Goal: Task Accomplishment & Management: Use online tool/utility

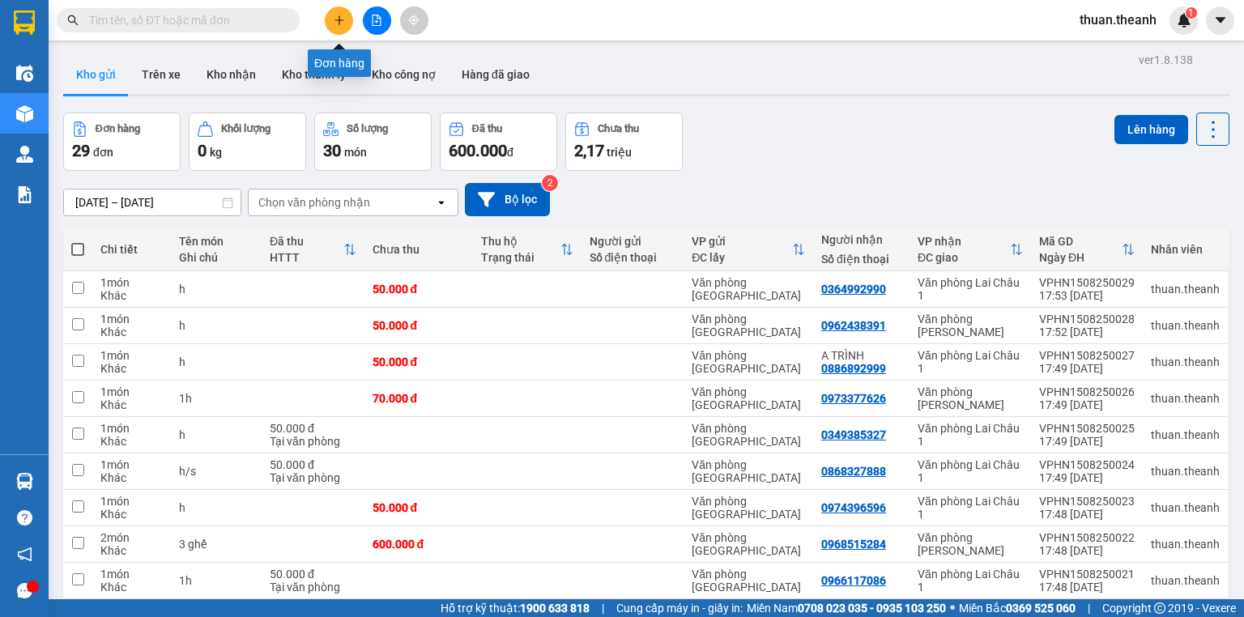
click at [345, 16] on button at bounding box center [339, 20] width 28 height 28
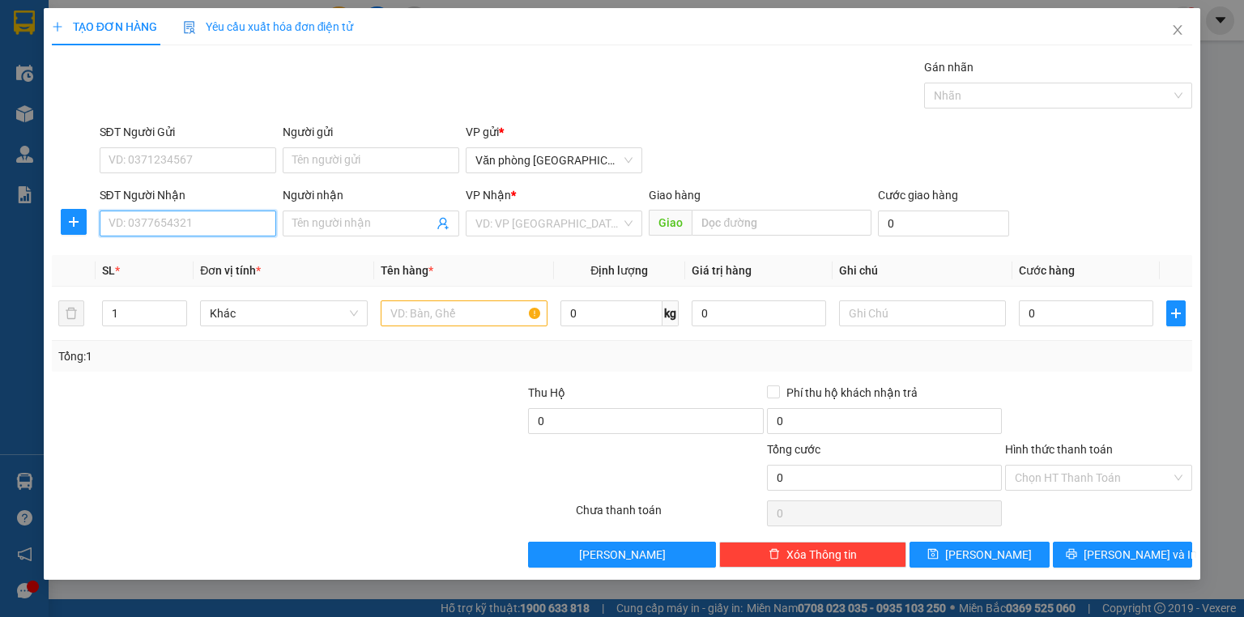
click at [220, 227] on input "SĐT Người Nhận" at bounding box center [188, 224] width 177 height 26
click at [266, 244] on div "0984331502" at bounding box center [188, 255] width 177 height 26
type input "0984331502"
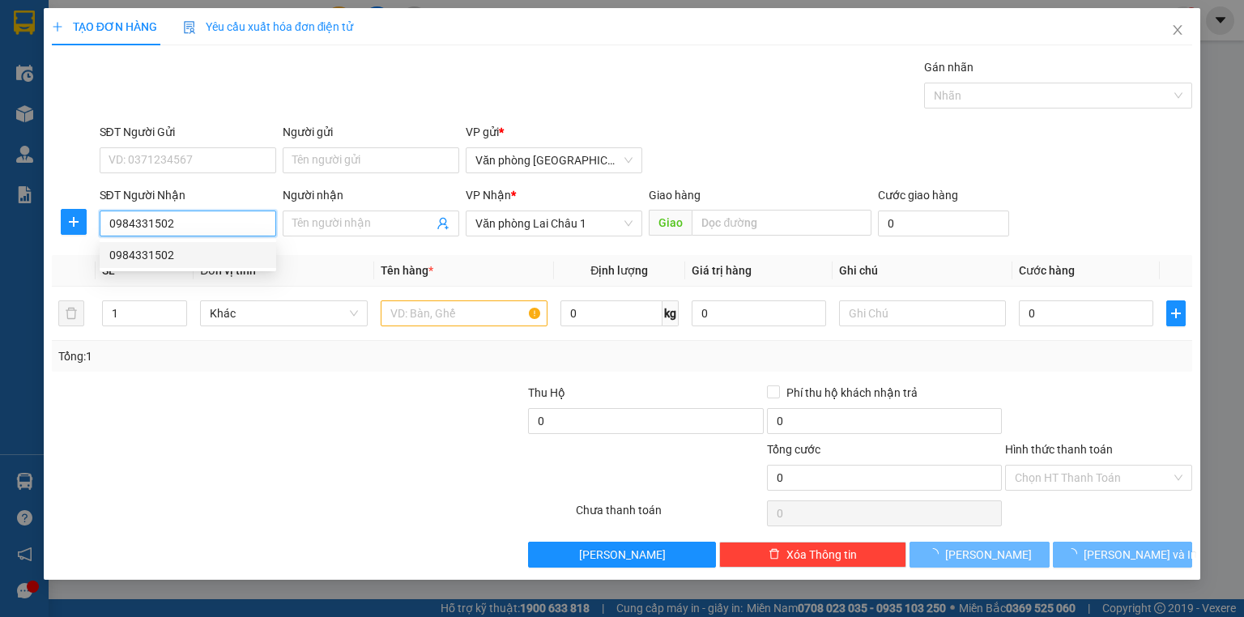
type input "50.000"
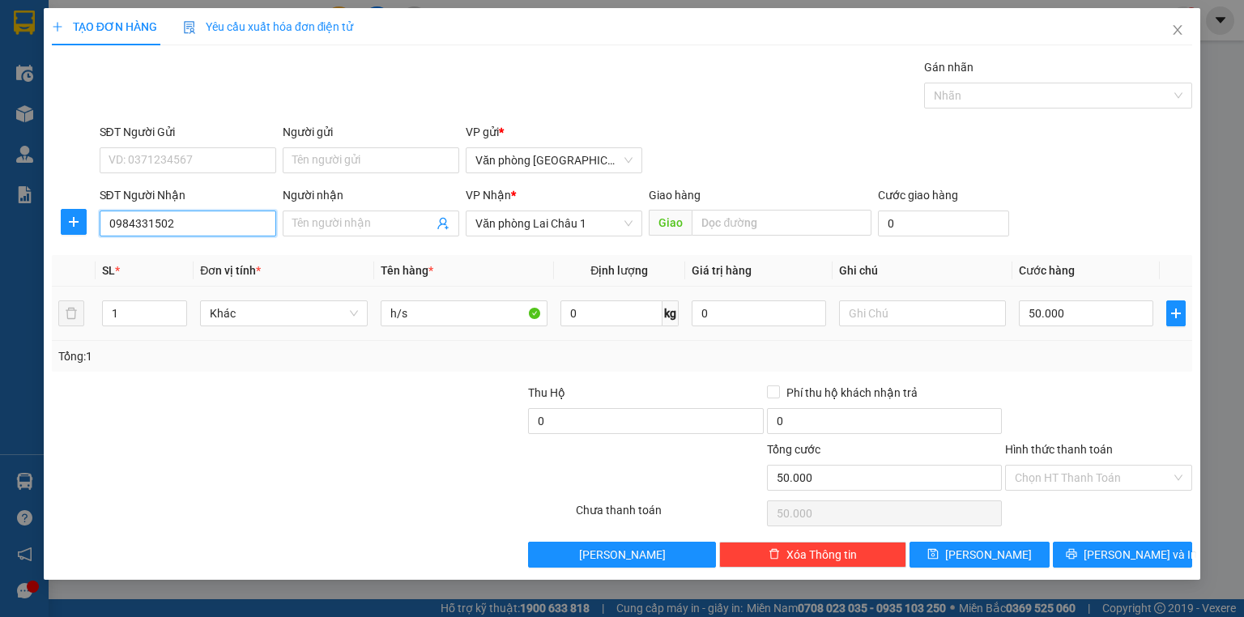
type input "0984331502"
drag, startPoint x: 427, startPoint y: 326, endPoint x: 421, endPoint y: 311, distance: 16.4
click at [412, 311] on div "h/s" at bounding box center [464, 313] width 167 height 32
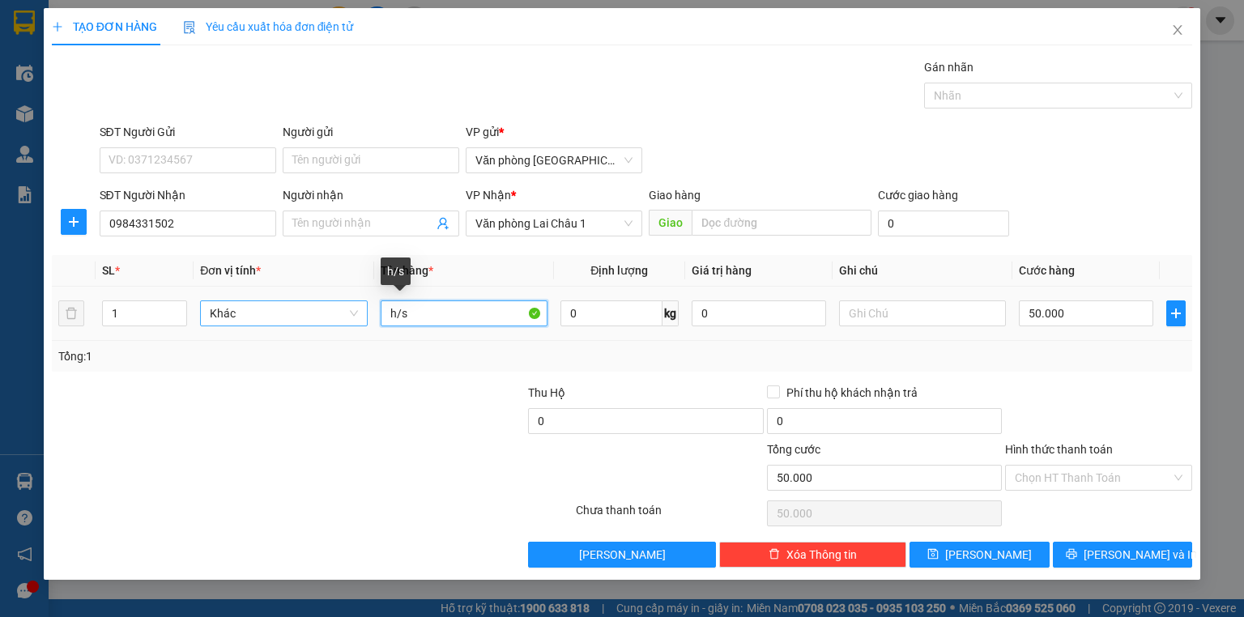
drag, startPoint x: 421, startPoint y: 311, endPoint x: 341, endPoint y: 312, distance: 80.2
click at [341, 312] on tr "1 Khác h/s 0 kg 0 50.000" at bounding box center [622, 314] width 1140 height 54
type input "2t sầu"
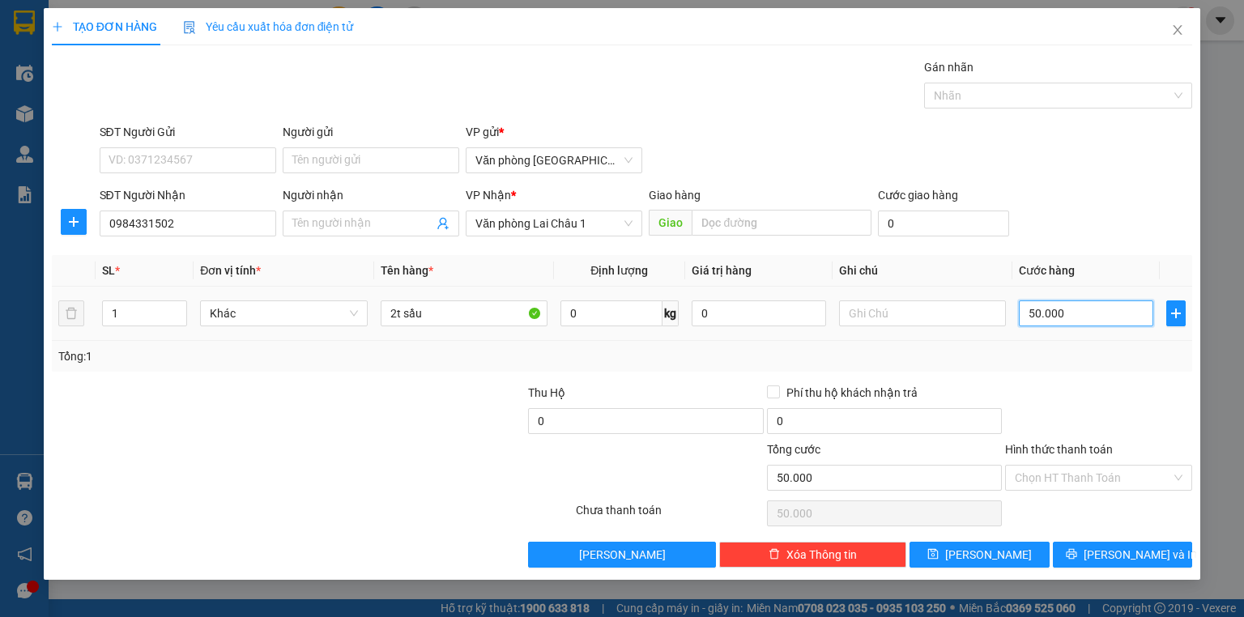
click at [1130, 314] on input "50.000" at bounding box center [1086, 313] width 134 height 26
type input "1"
type input "15"
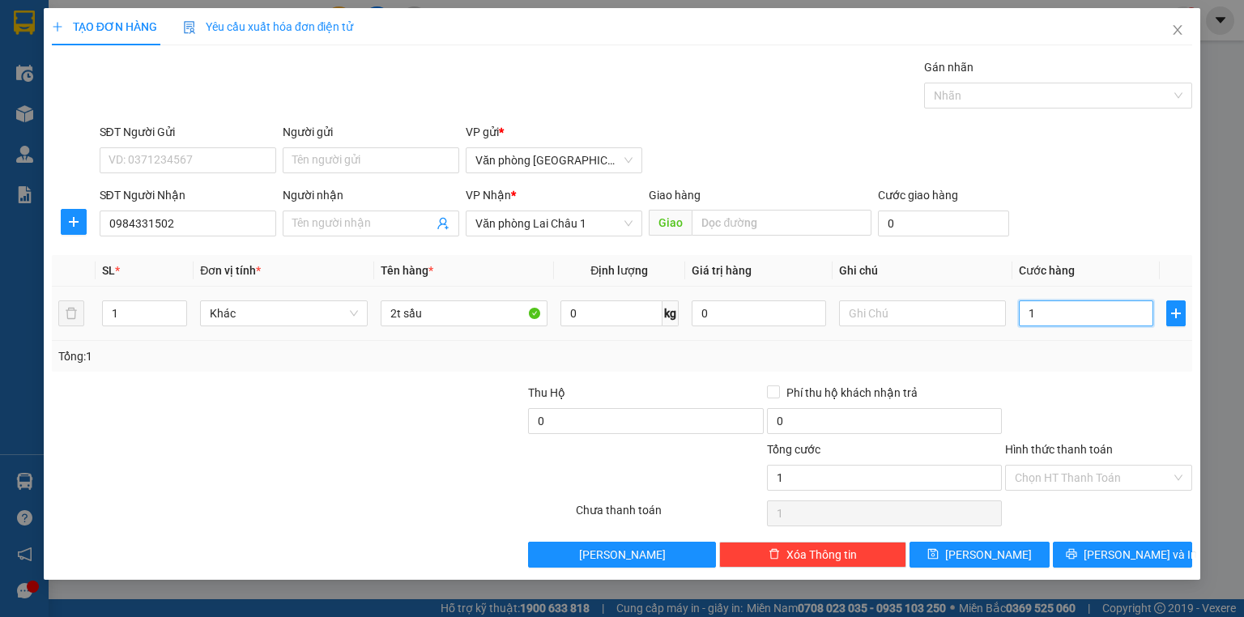
type input "15"
type input "150"
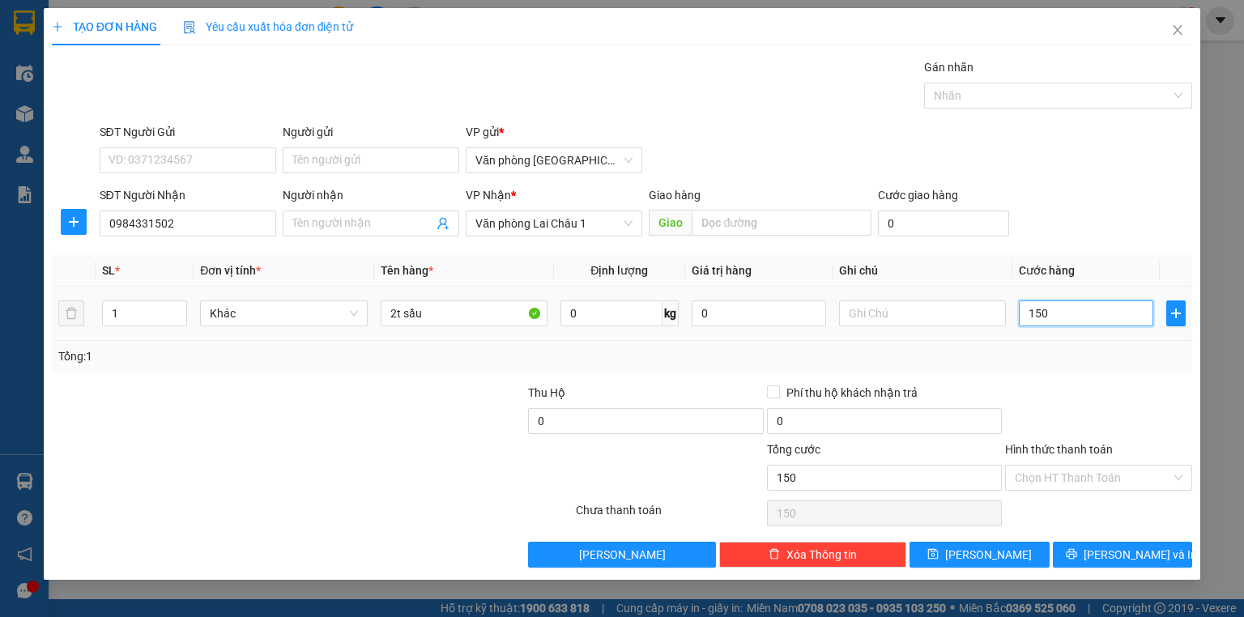
type input "1.500"
type input "15.000"
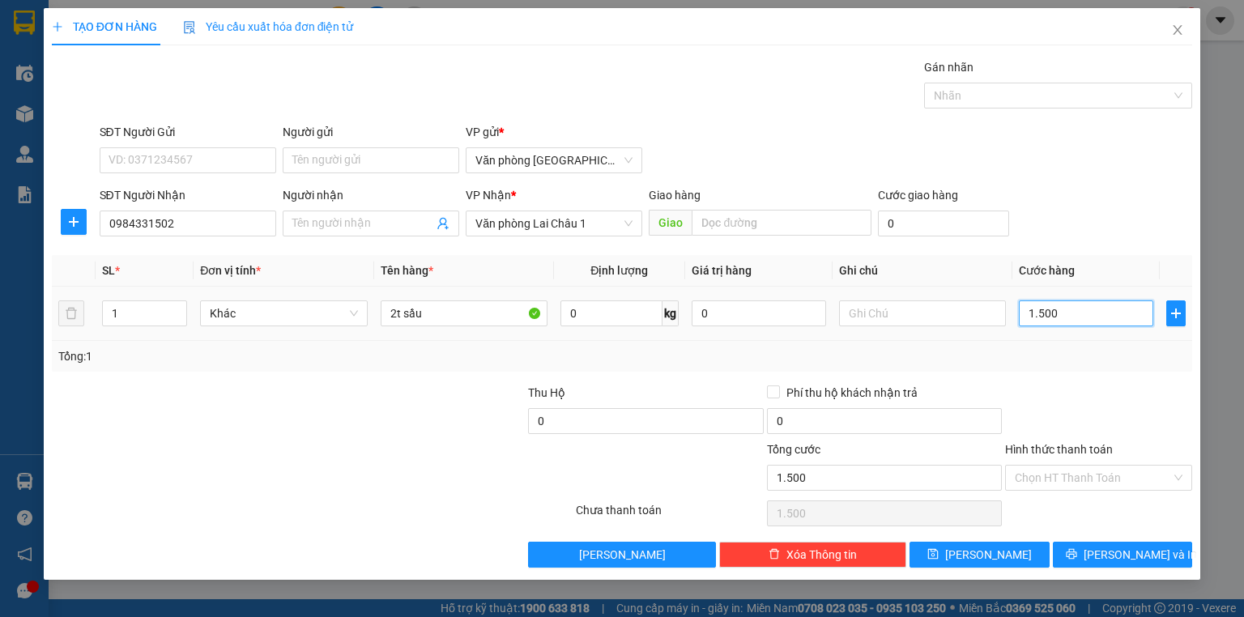
type input "15.000"
type input "150.000"
click at [904, 313] on input "text" at bounding box center [922, 313] width 167 height 26
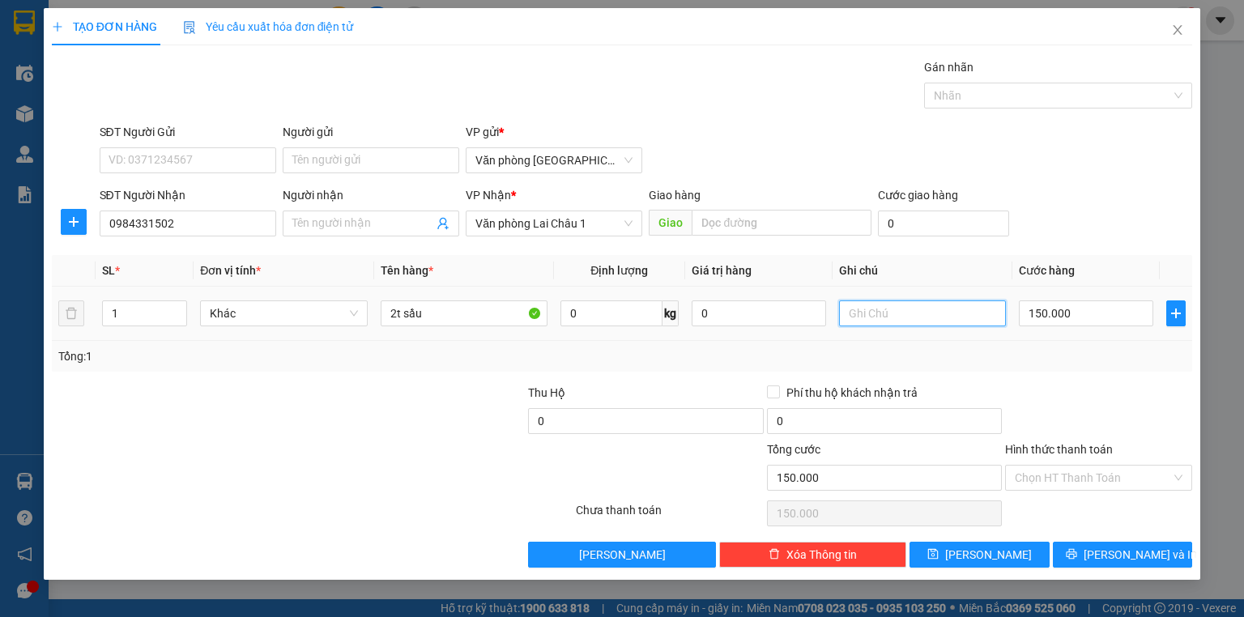
type input "U"
type input "Ư"
type input "Ứng 700k"
click at [1002, 546] on button "[PERSON_NAME]" at bounding box center [980, 555] width 140 height 26
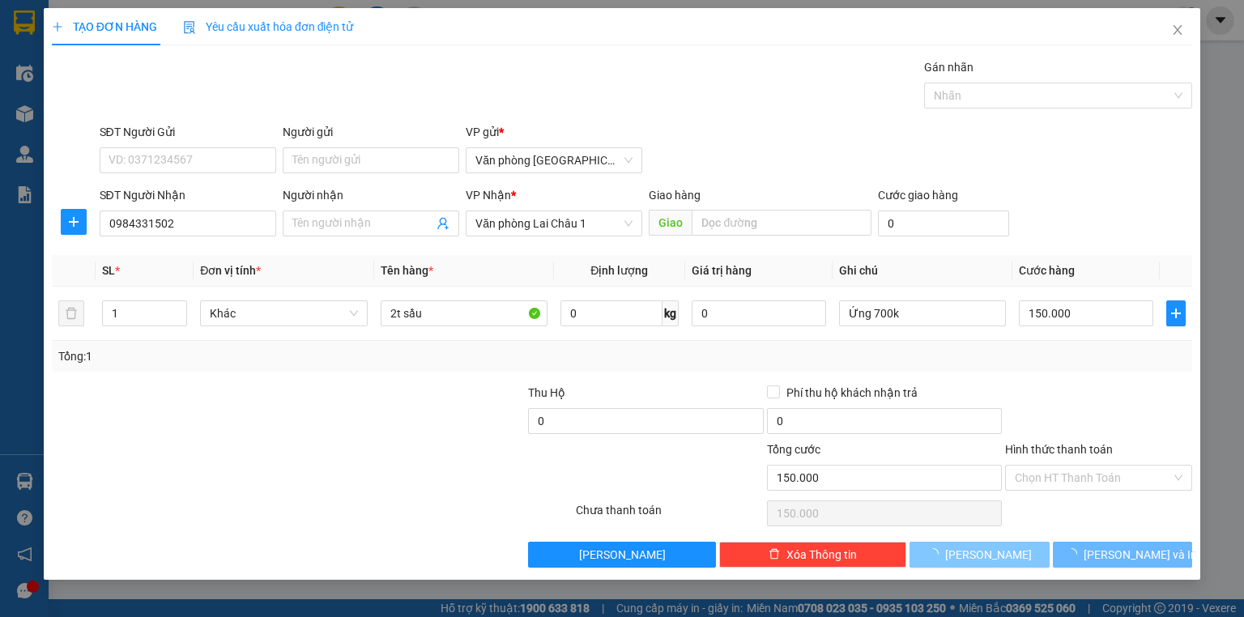
type input "0"
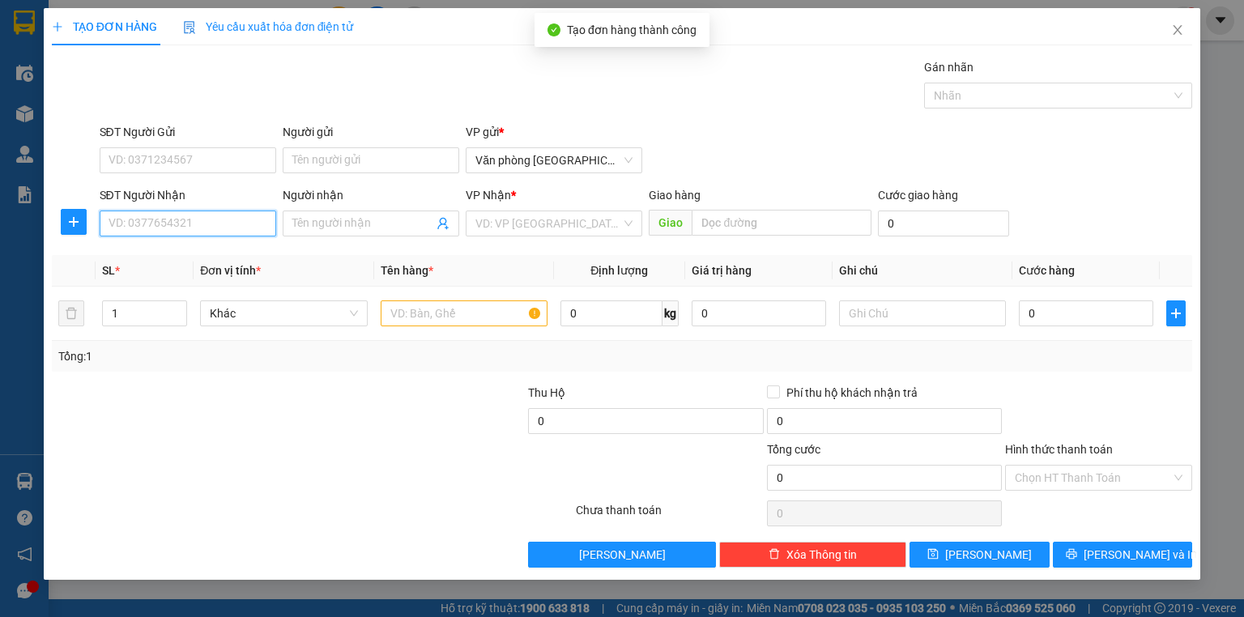
click at [198, 224] on input "SĐT Người Nhận" at bounding box center [188, 224] width 177 height 26
type input "0369669044"
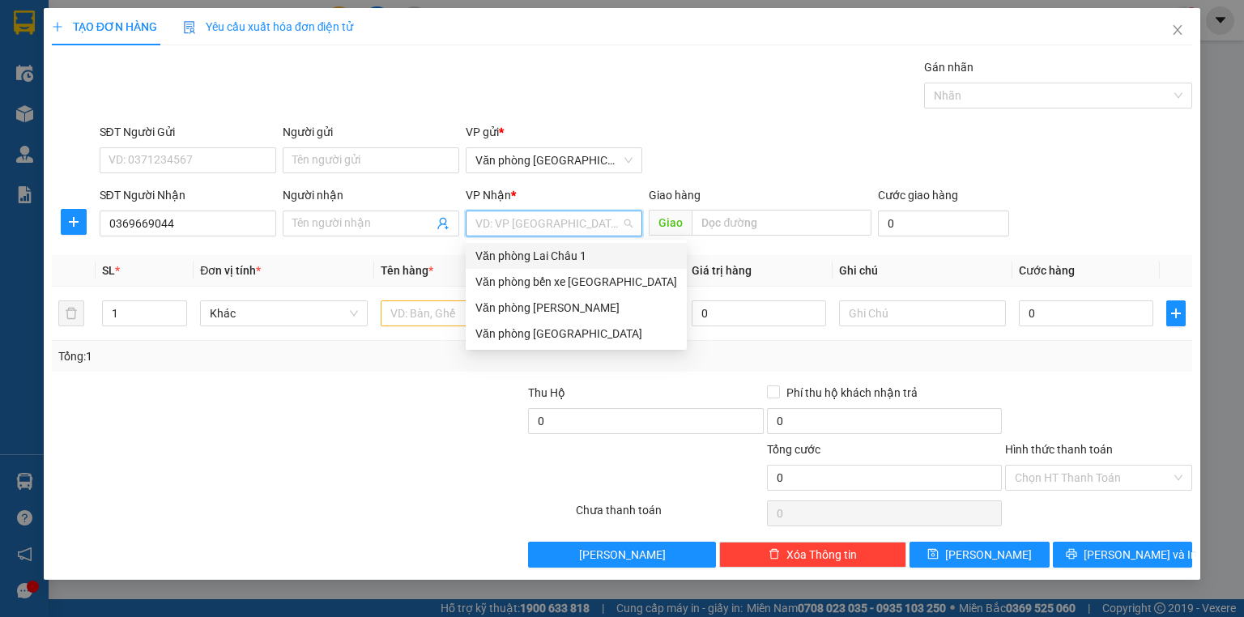
click at [518, 220] on input "search" at bounding box center [548, 223] width 146 height 24
click at [536, 262] on div "Văn phòng Lai Châu 1" at bounding box center [576, 256] width 202 height 18
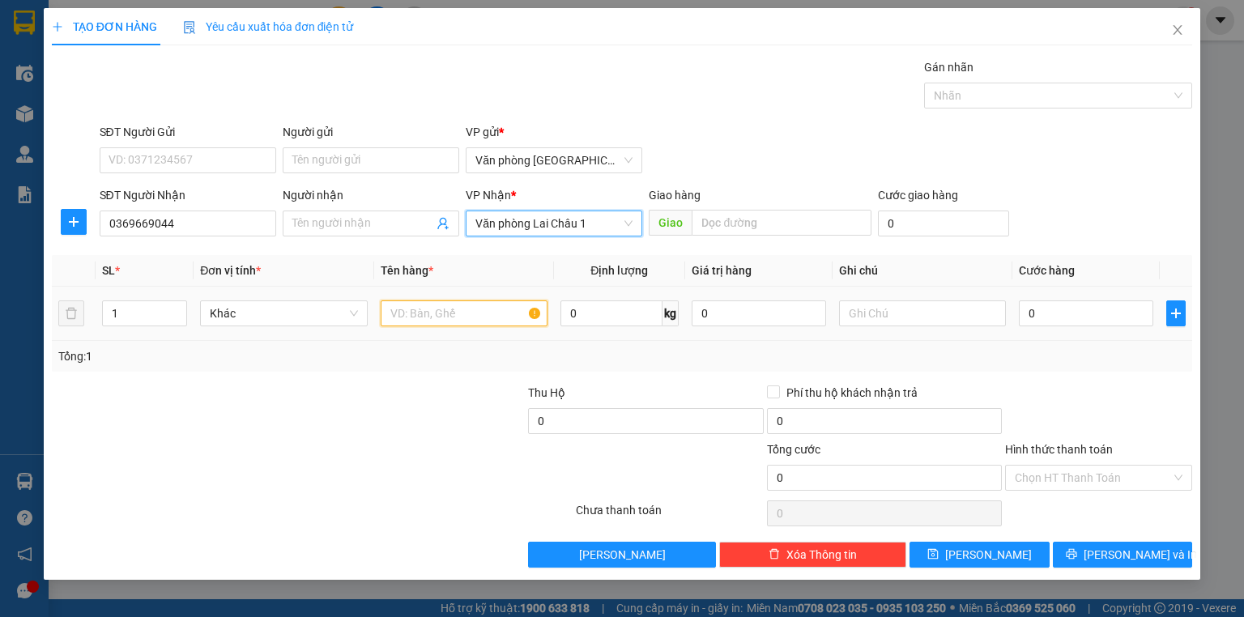
click at [420, 319] on input "text" at bounding box center [464, 313] width 167 height 26
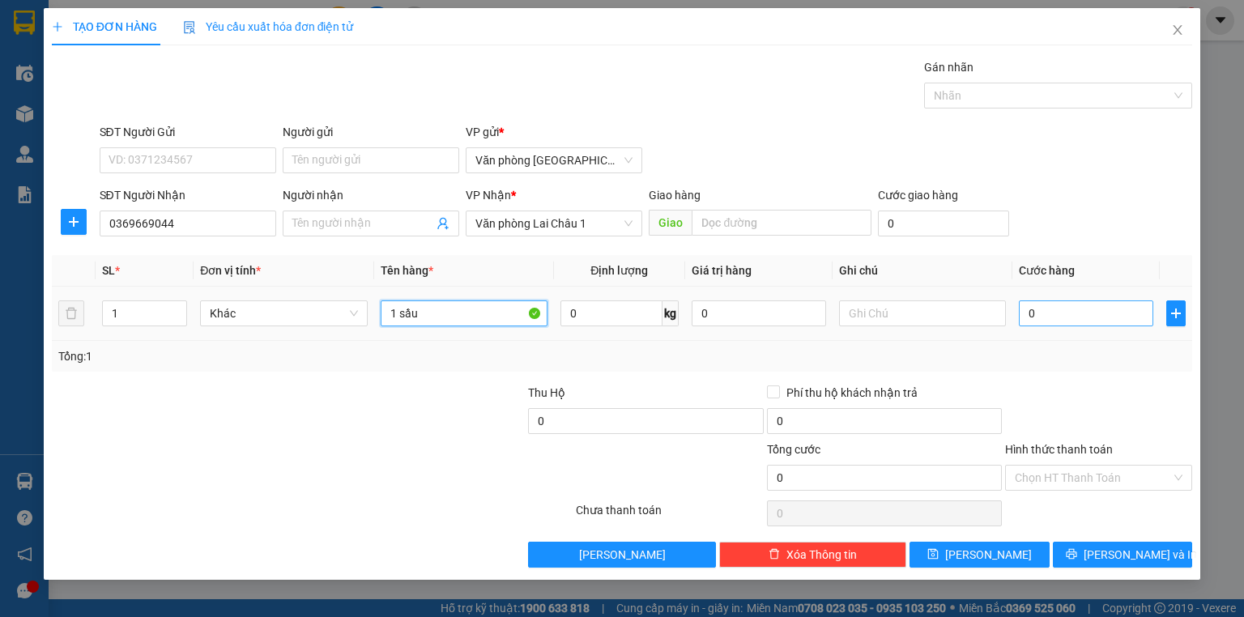
type input "1 sầu"
click at [1075, 309] on input "0" at bounding box center [1086, 313] width 134 height 26
type input "7"
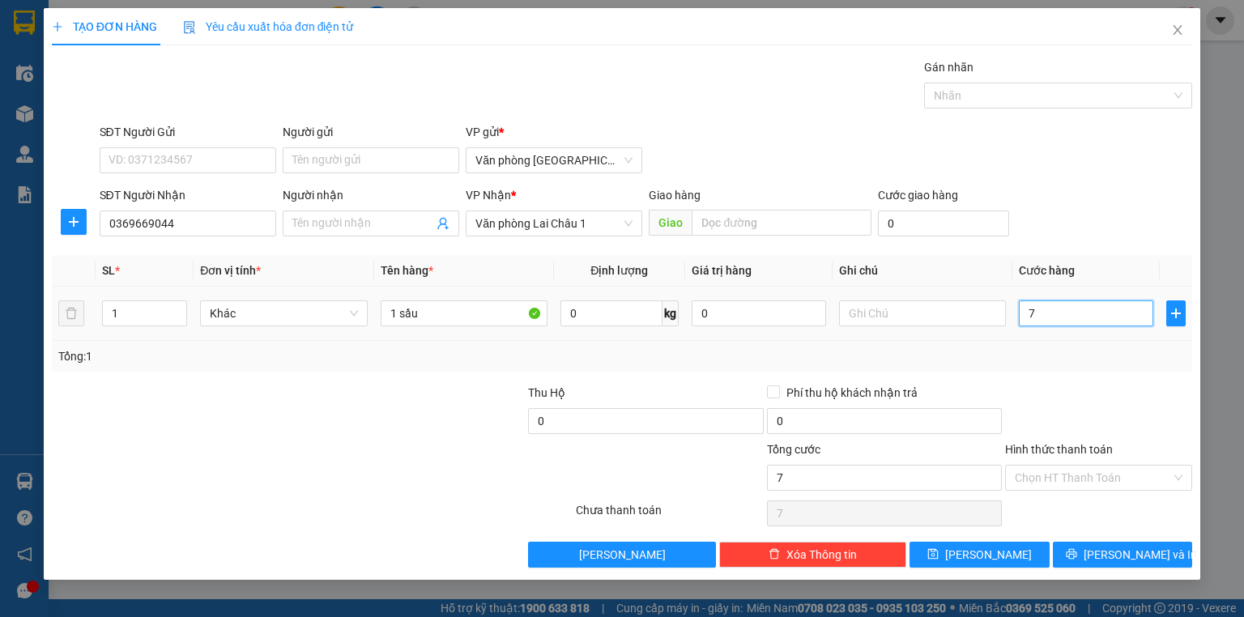
type input "70"
type input "700"
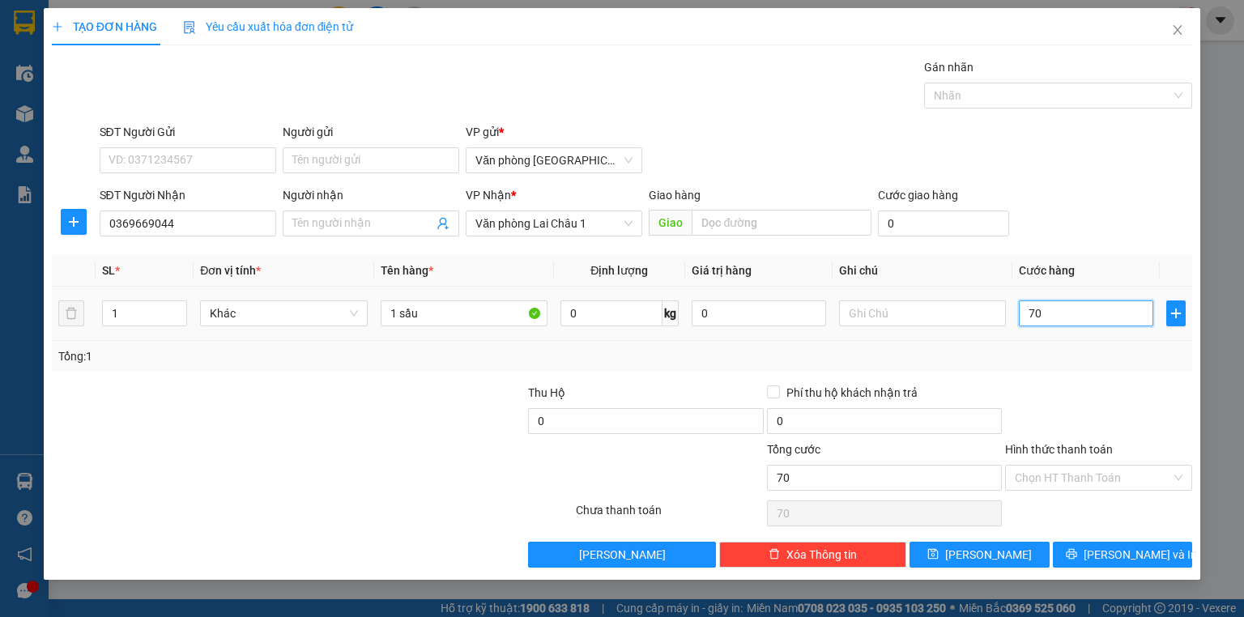
type input "700"
type input "7.000"
type input "70.000"
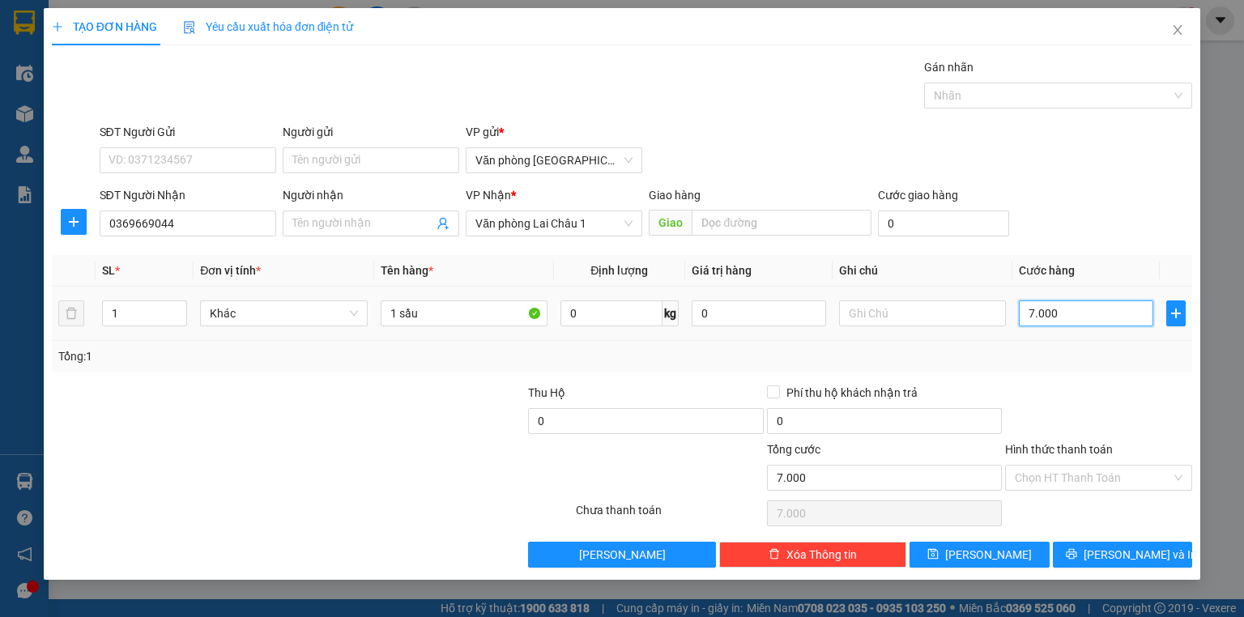
type input "70.000"
click at [935, 322] on input "text" at bounding box center [922, 313] width 167 height 26
type input "U"
type input "Ư"
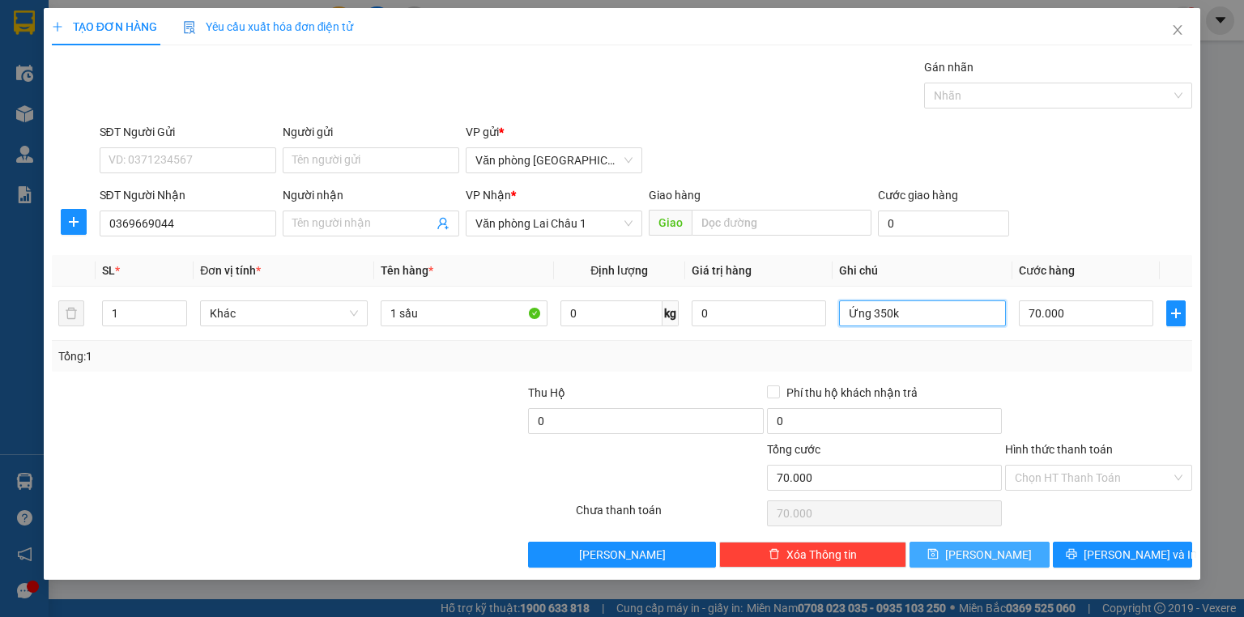
type input "Ứng 350k"
click at [1024, 557] on button "[PERSON_NAME]" at bounding box center [980, 555] width 140 height 26
type input "0"
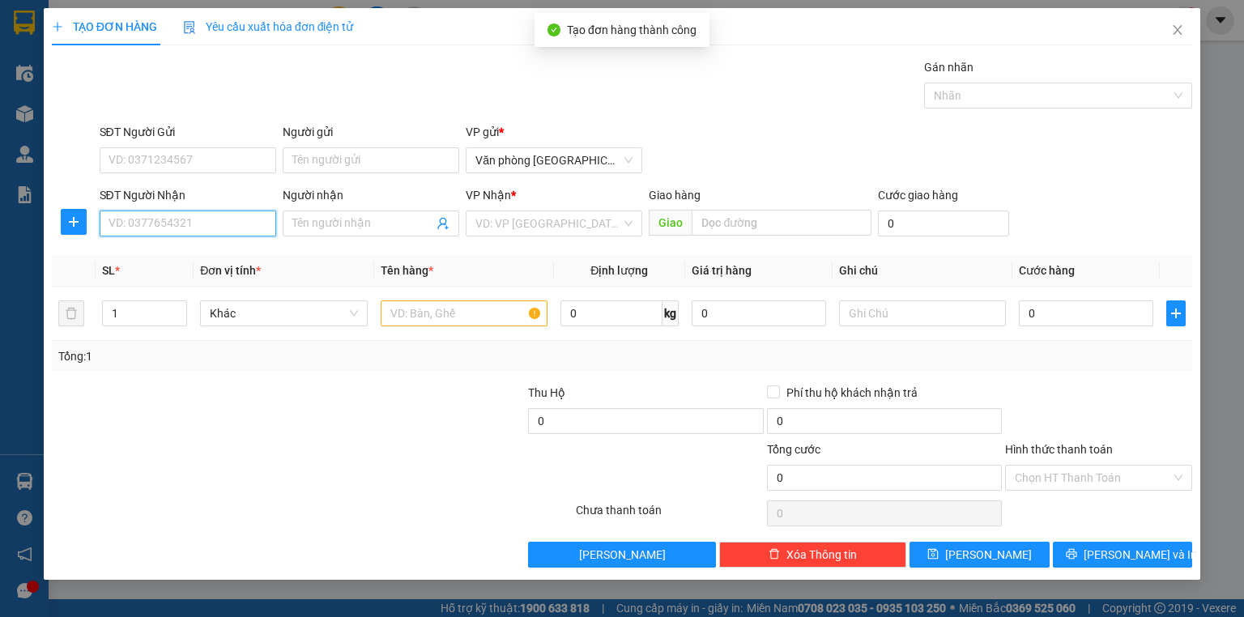
click at [195, 219] on input "SĐT Người Nhận" at bounding box center [188, 224] width 177 height 26
type input "0986046598"
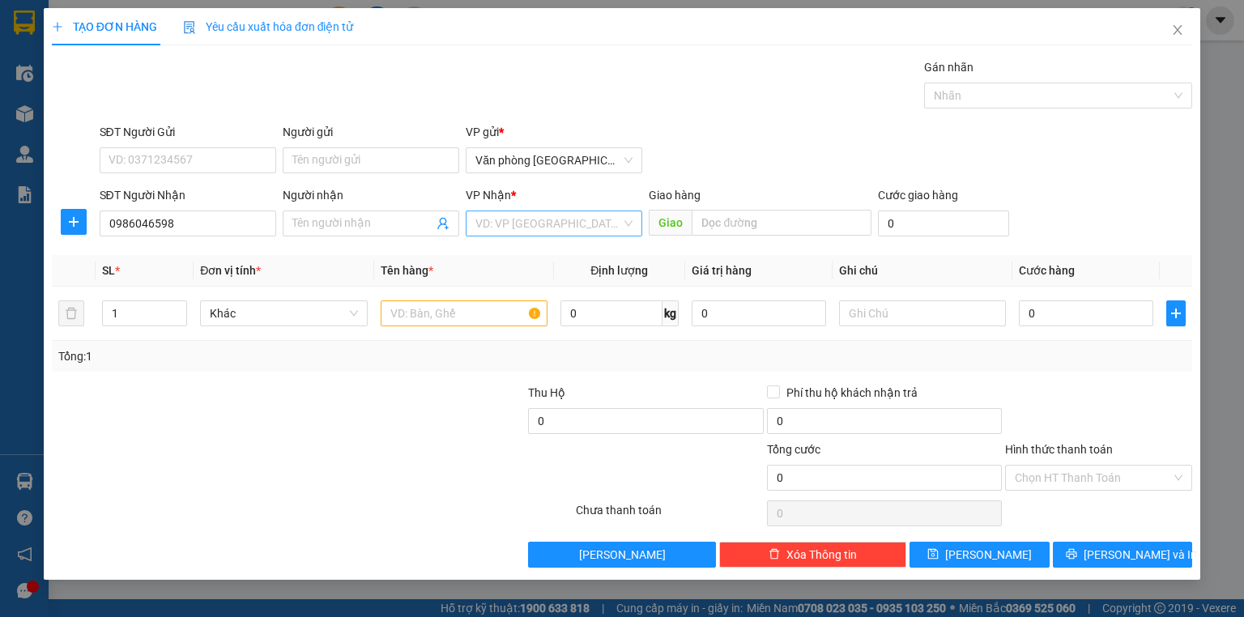
click at [587, 217] on input "search" at bounding box center [548, 223] width 146 height 24
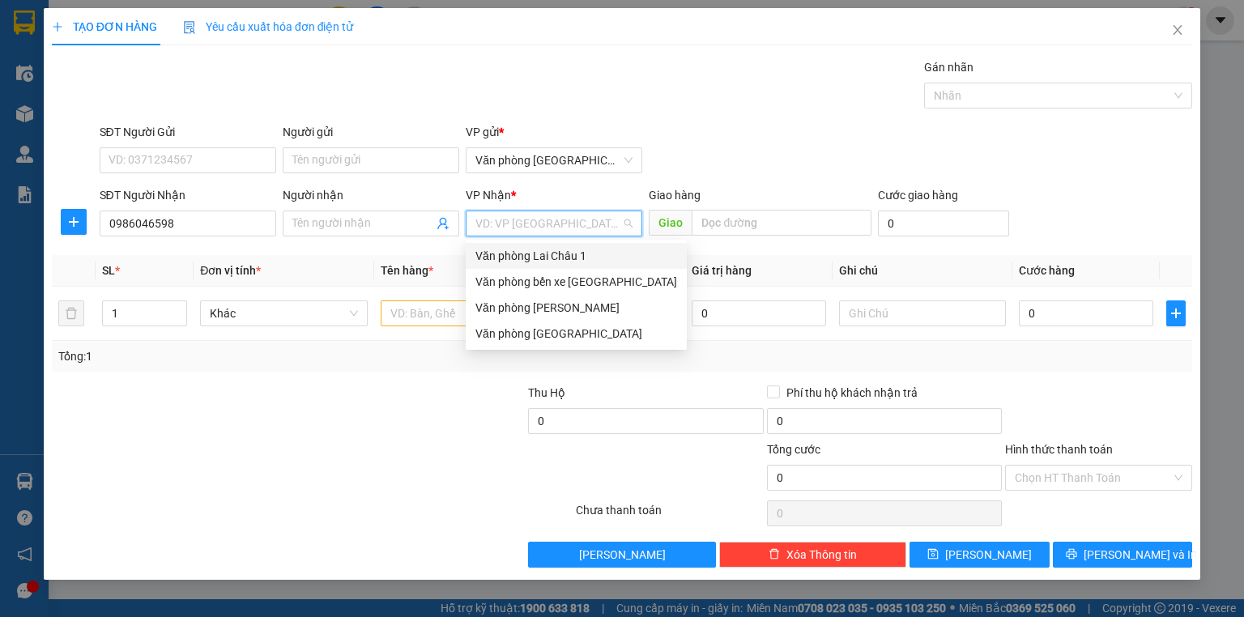
click at [590, 262] on div "Văn phòng Lai Châu 1" at bounding box center [576, 256] width 202 height 18
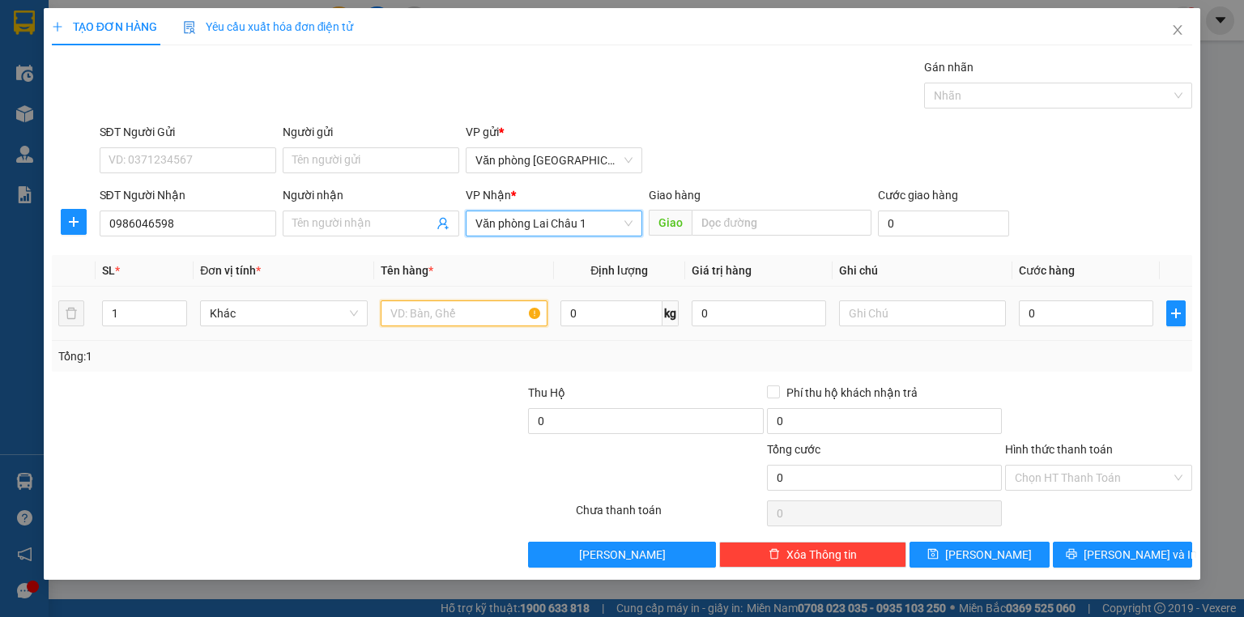
click at [475, 320] on input "text" at bounding box center [464, 313] width 167 height 26
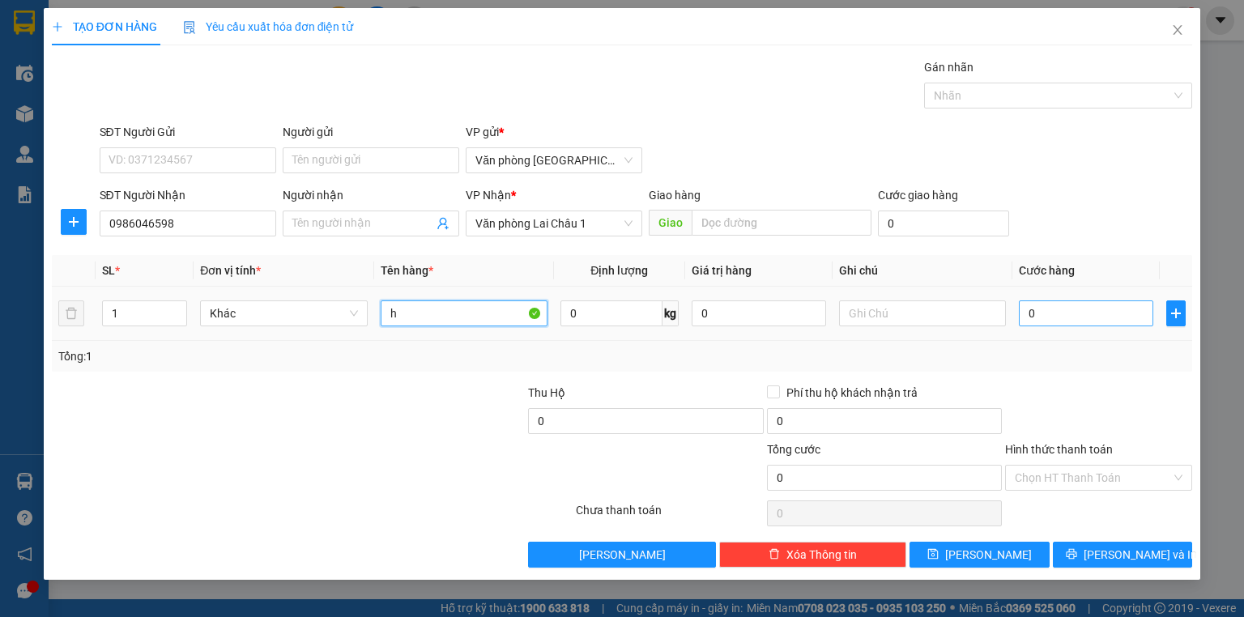
type input "h"
click at [1055, 309] on input "0" at bounding box center [1086, 313] width 134 height 26
type input "5"
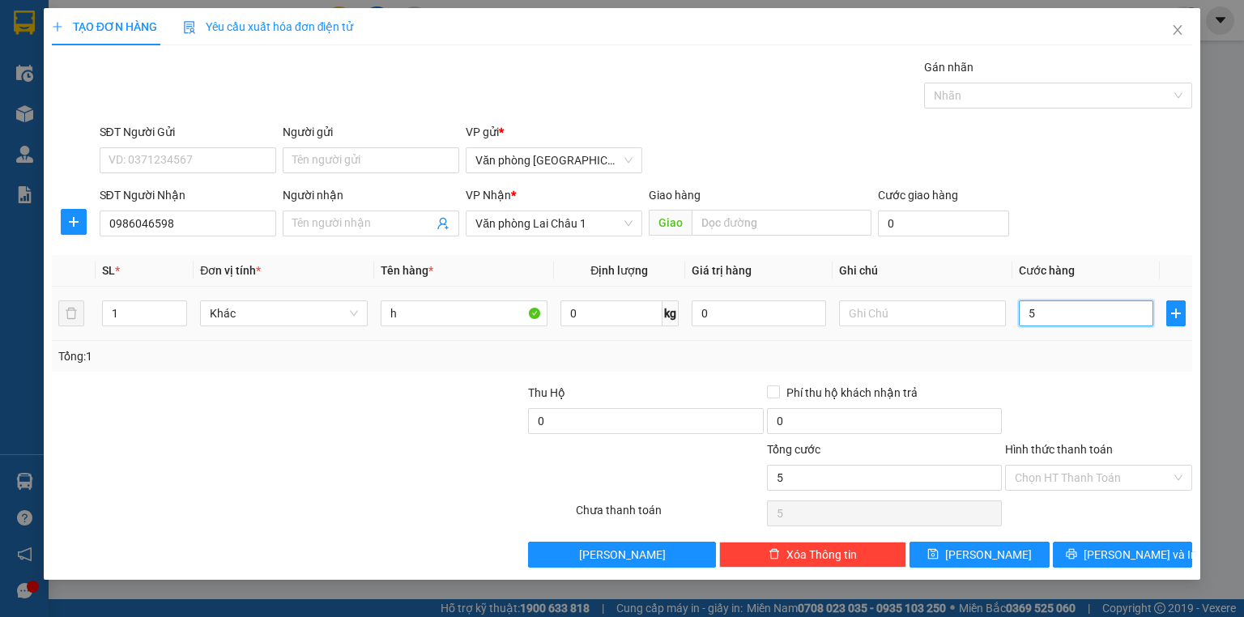
type input "50"
type input "500"
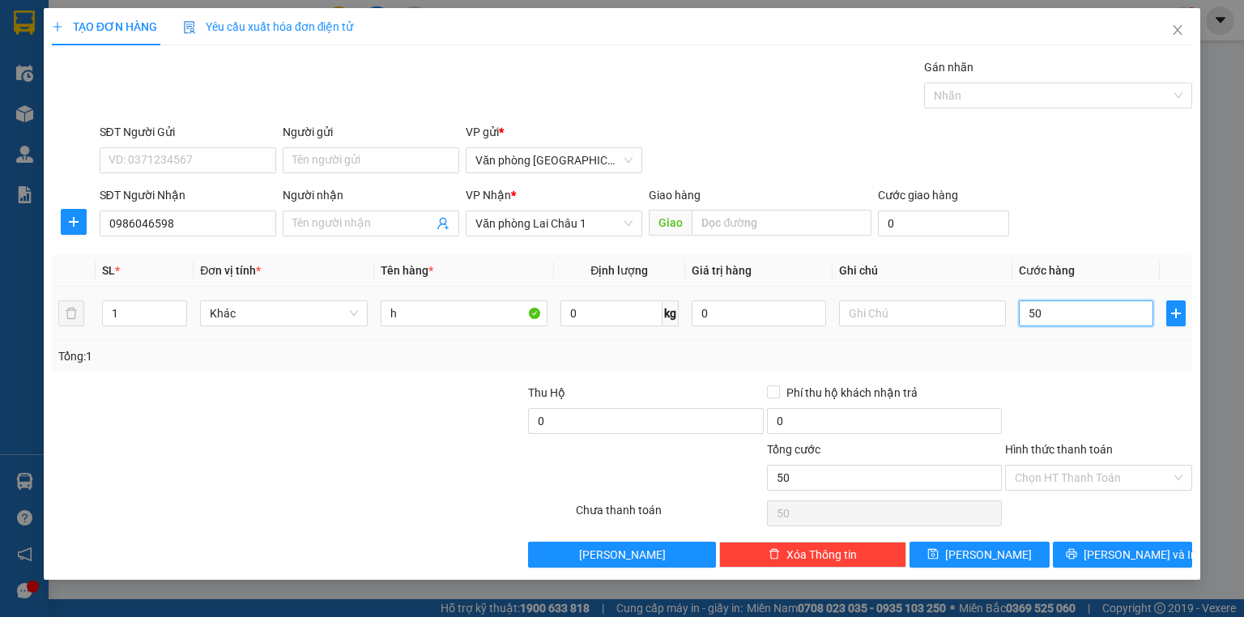
type input "500"
type input "5.000"
type input "50.000"
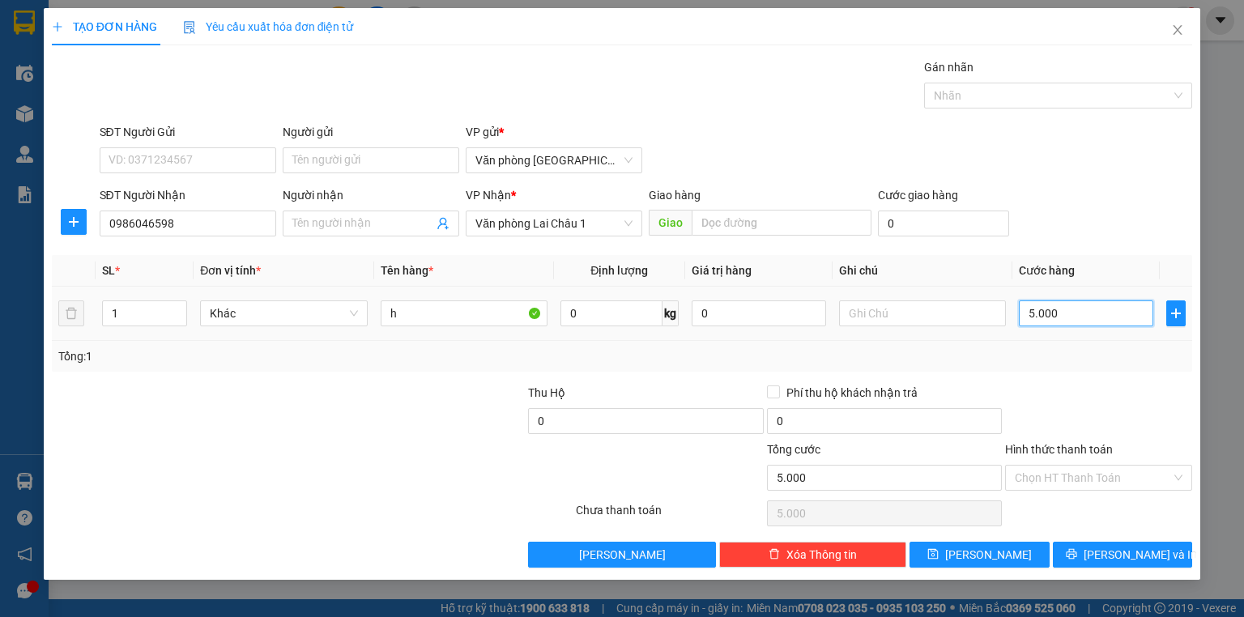
type input "50.000"
click at [921, 306] on input "text" at bounding box center [922, 313] width 167 height 26
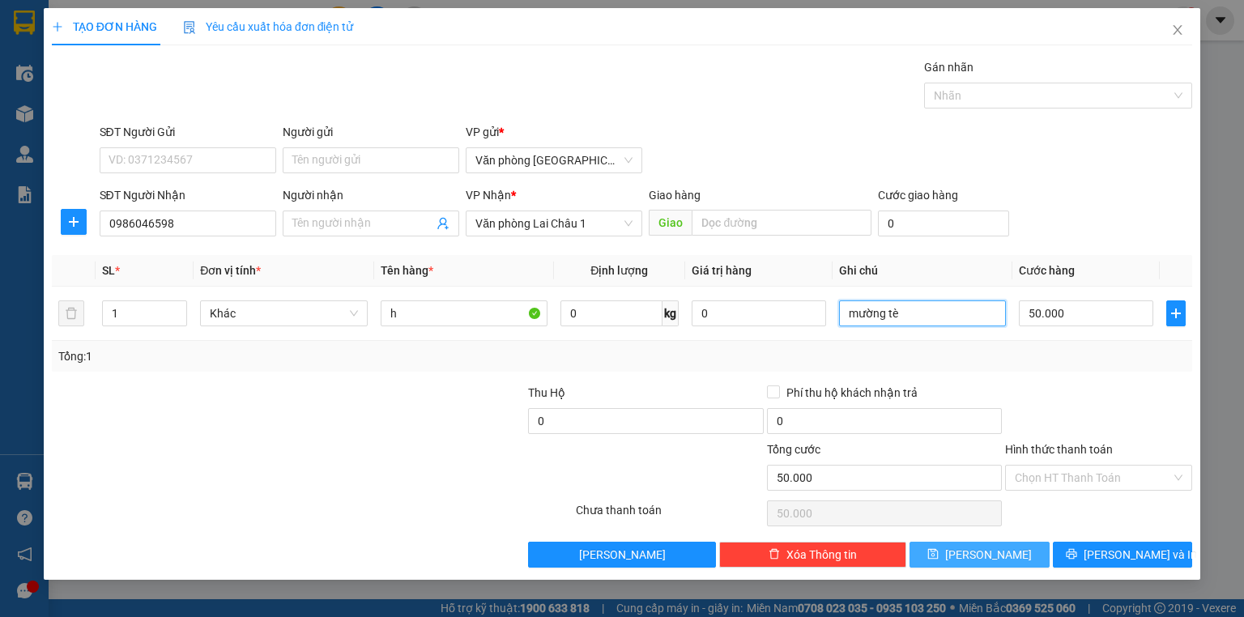
type input "mường tè"
click at [983, 555] on span "[PERSON_NAME]" at bounding box center [988, 555] width 87 height 18
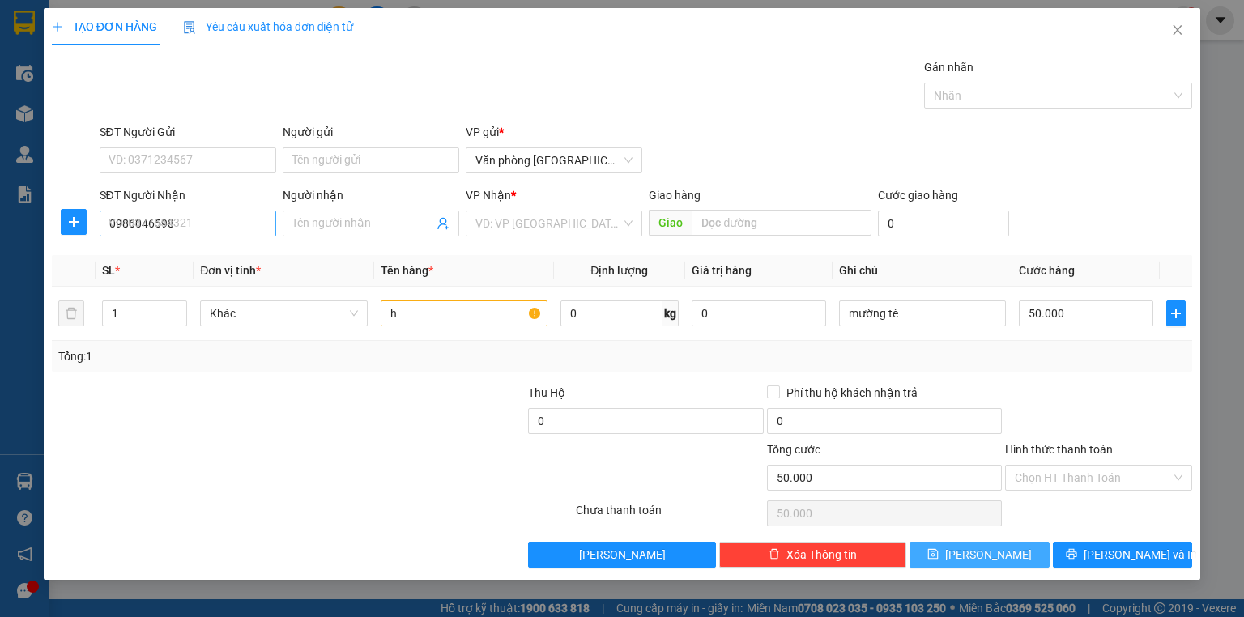
type input "0"
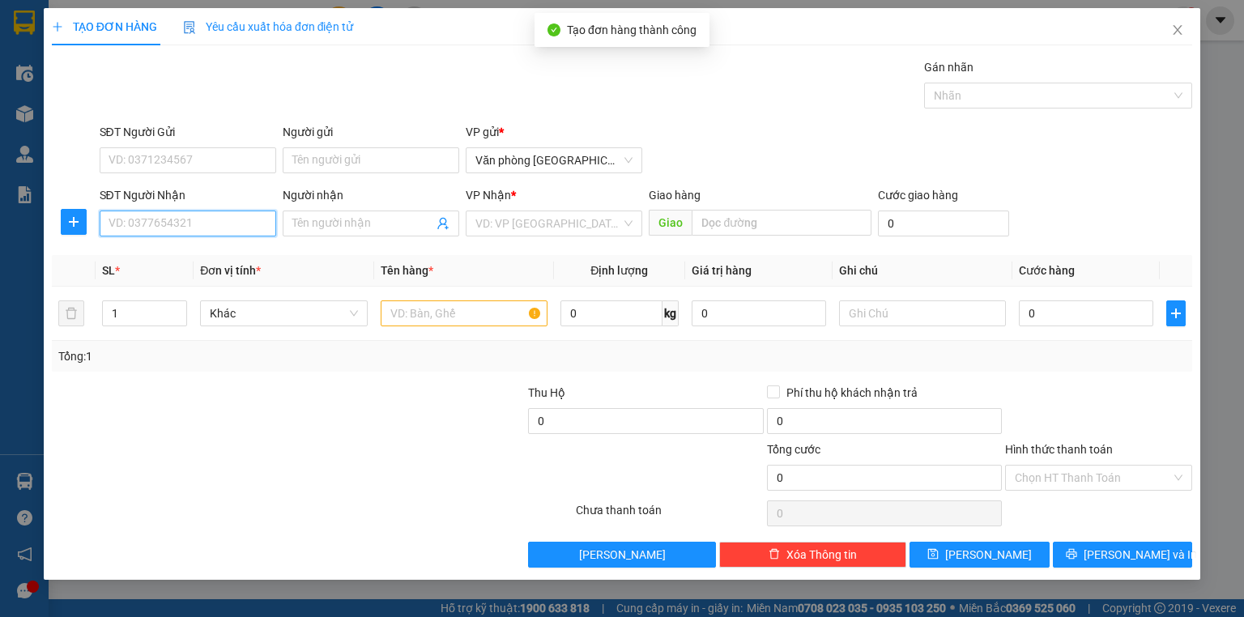
click at [190, 227] on input "SĐT Người Nhận" at bounding box center [188, 224] width 177 height 26
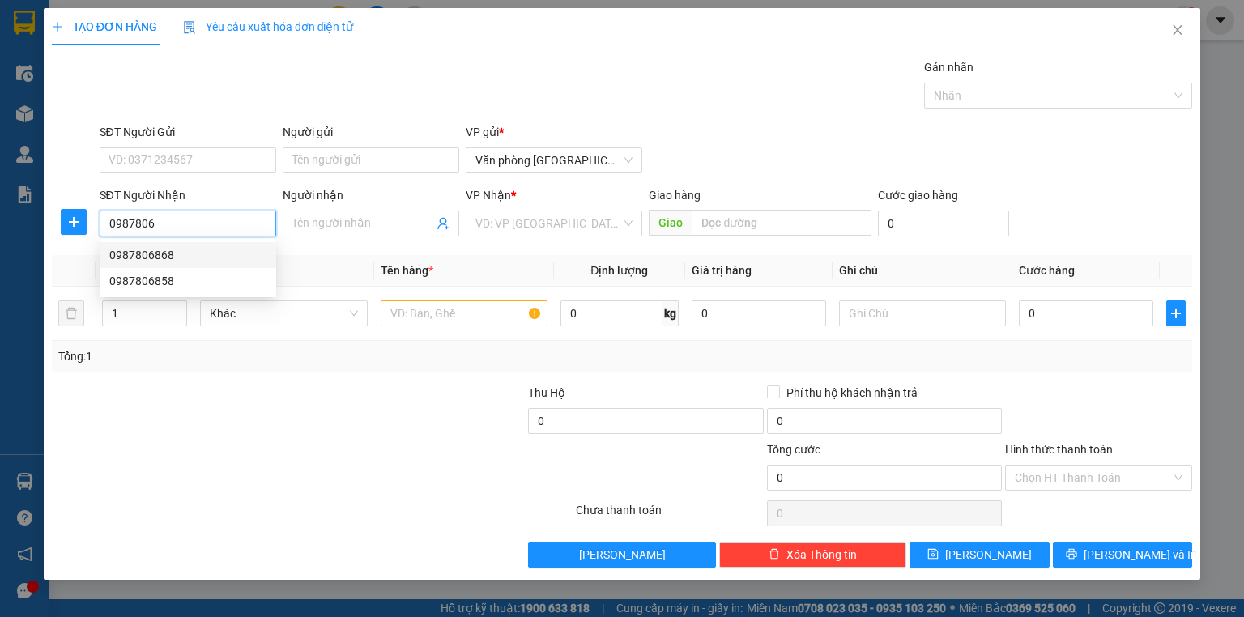
click at [202, 250] on div "0987806868" at bounding box center [187, 255] width 157 height 18
type input "0987806868"
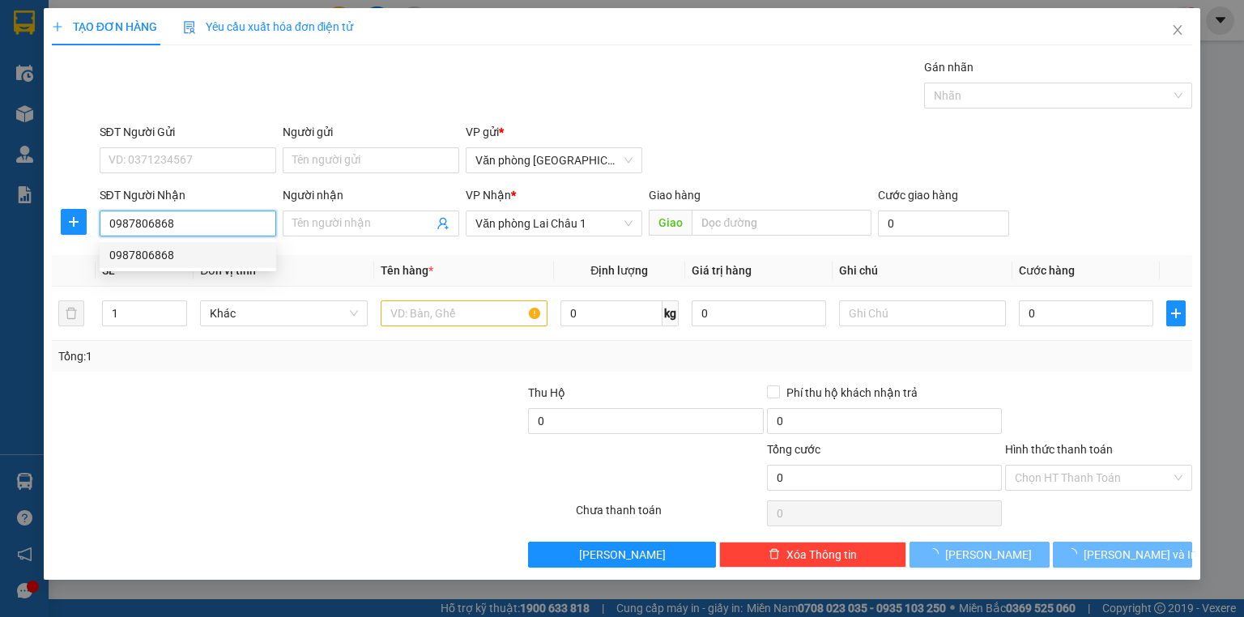
type input "50.000"
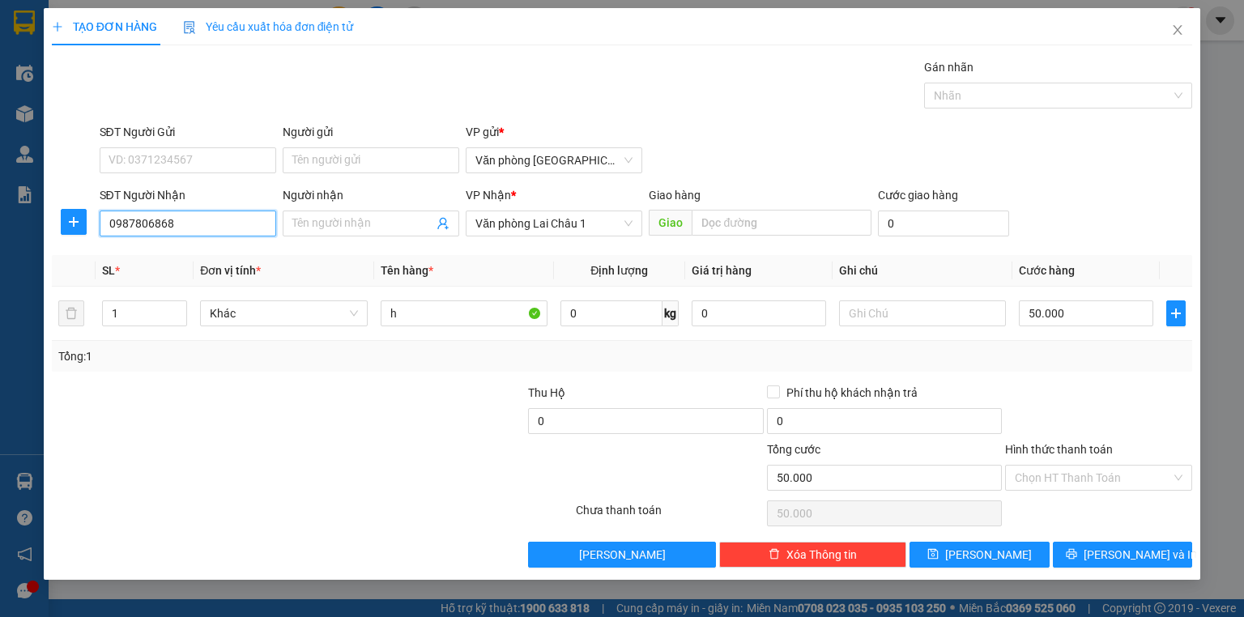
type input "0987806868"
click at [1016, 539] on div "Transit Pickup Surcharge Ids Transit Deliver Surcharge Ids Transit Deliver Surc…" at bounding box center [622, 312] width 1140 height 509
click at [1017, 542] on button "[PERSON_NAME]" at bounding box center [980, 555] width 140 height 26
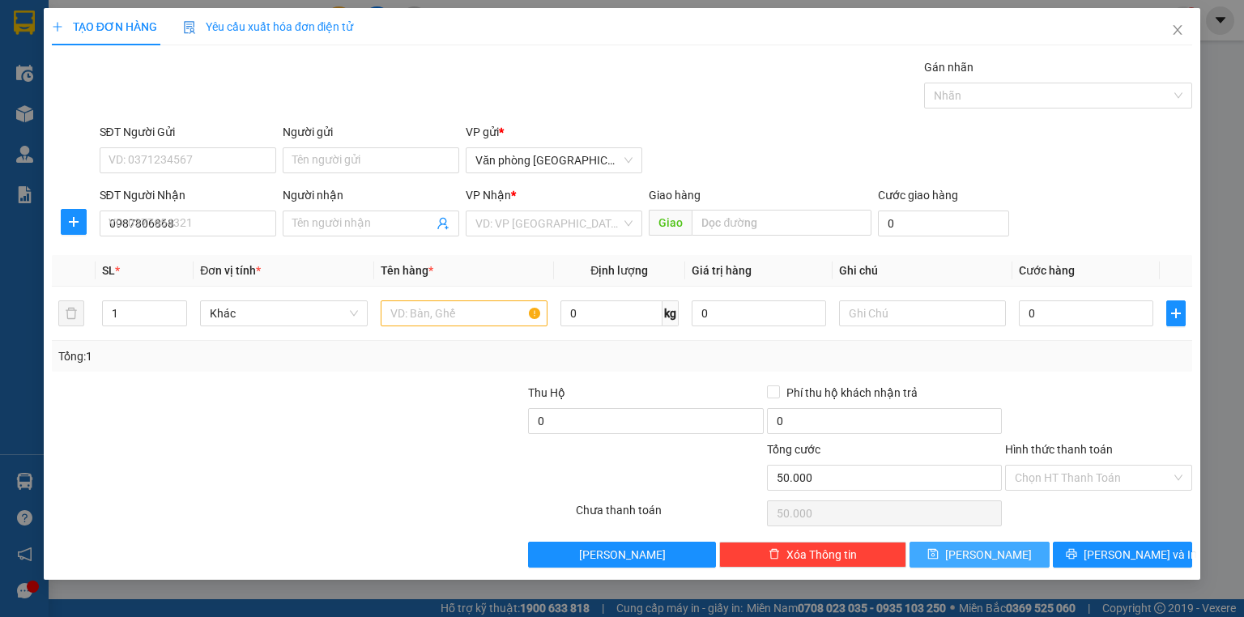
type input "0"
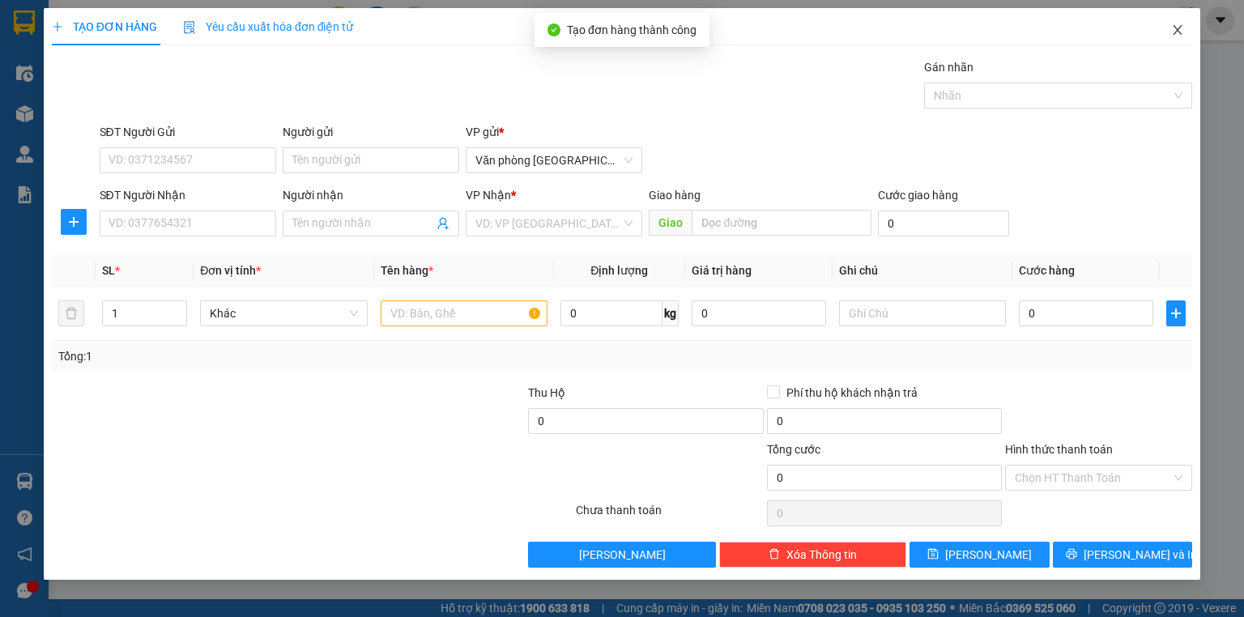
click at [1171, 34] on icon "close" at bounding box center [1177, 29] width 13 height 13
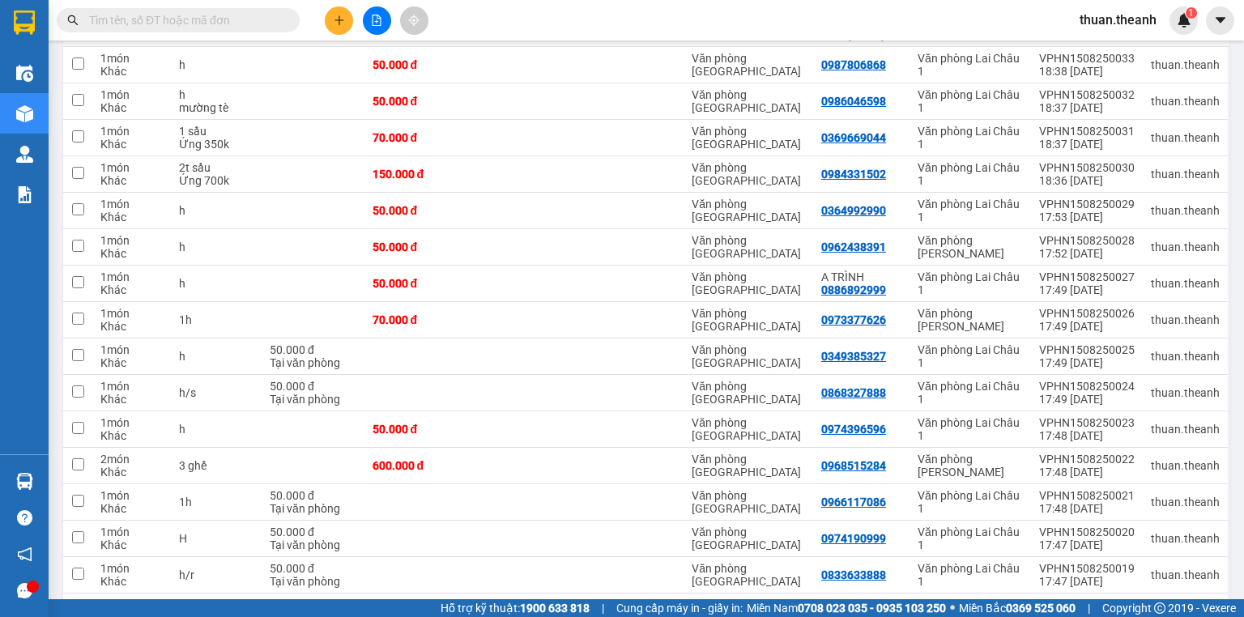
scroll to position [221, 0]
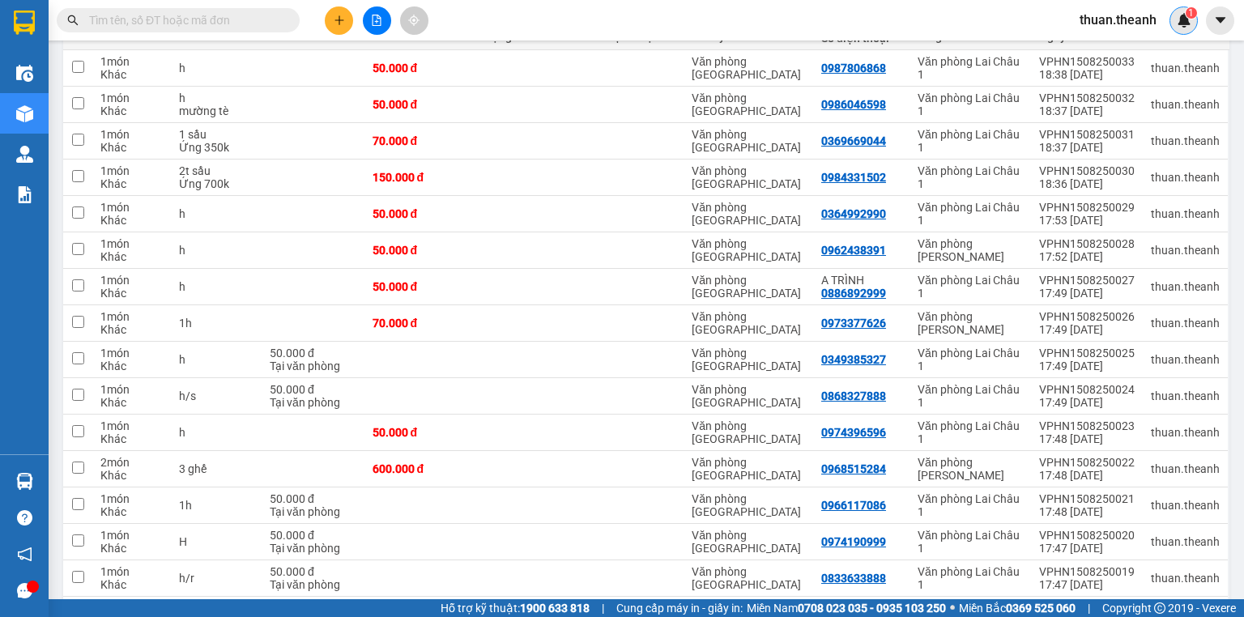
click at [1180, 16] on img at bounding box center [1184, 20] width 15 height 15
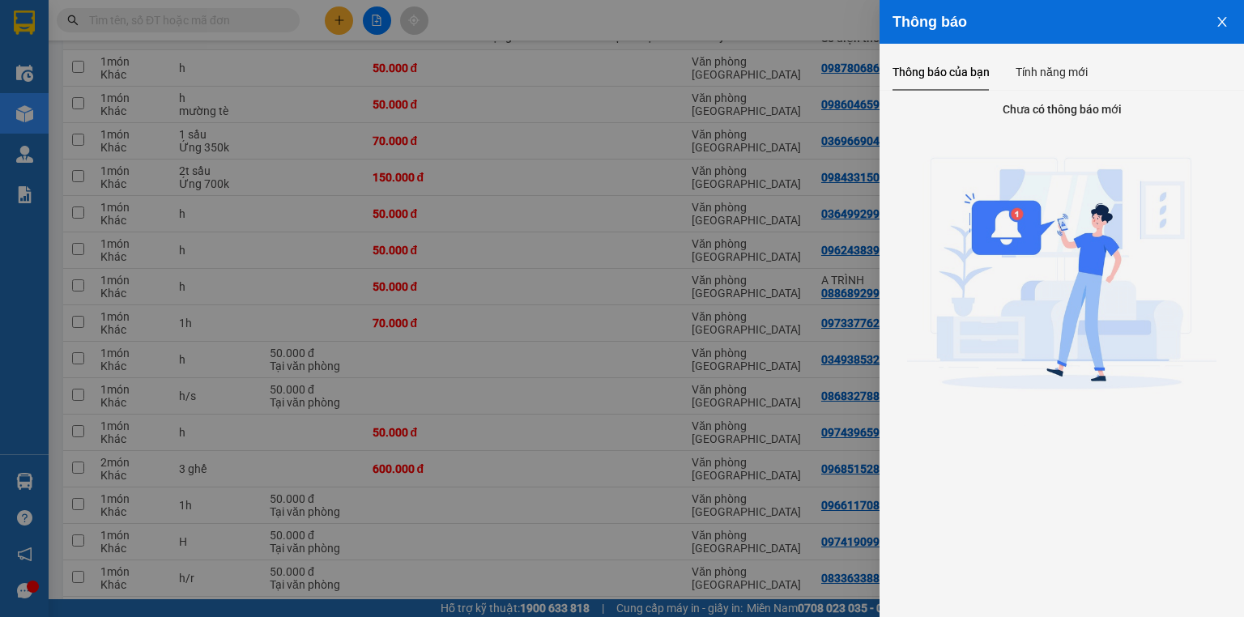
click at [1213, 18] on button "Close" at bounding box center [1222, 20] width 44 height 41
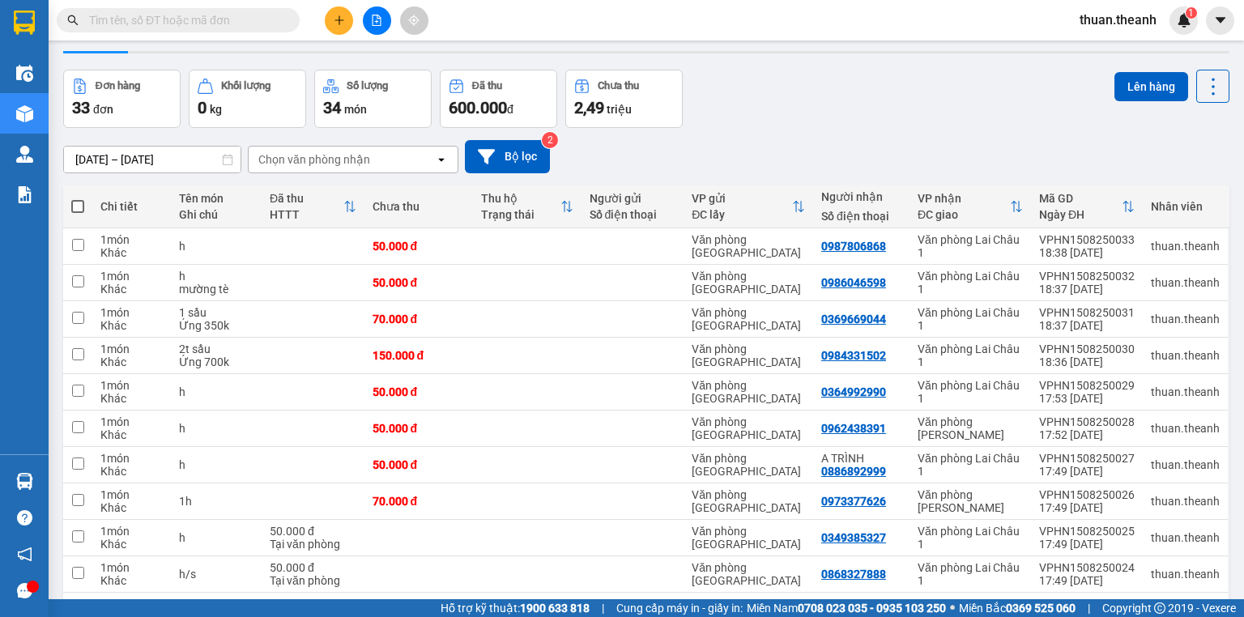
scroll to position [0, 0]
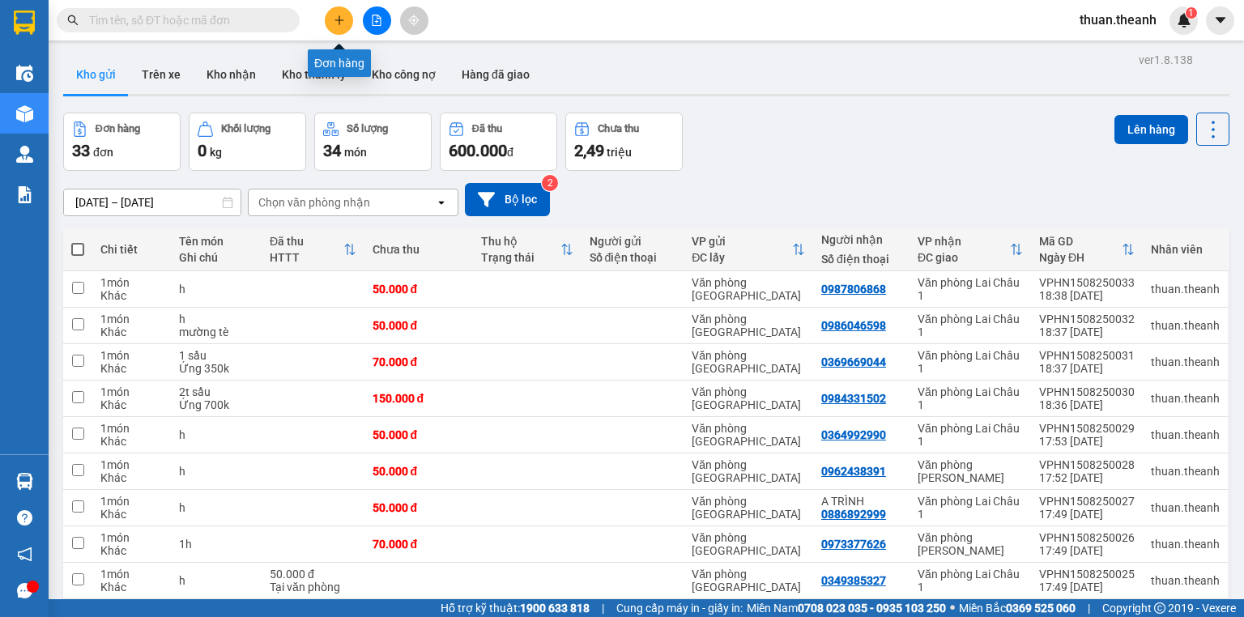
click at [337, 21] on icon "plus" at bounding box center [339, 20] width 11 height 11
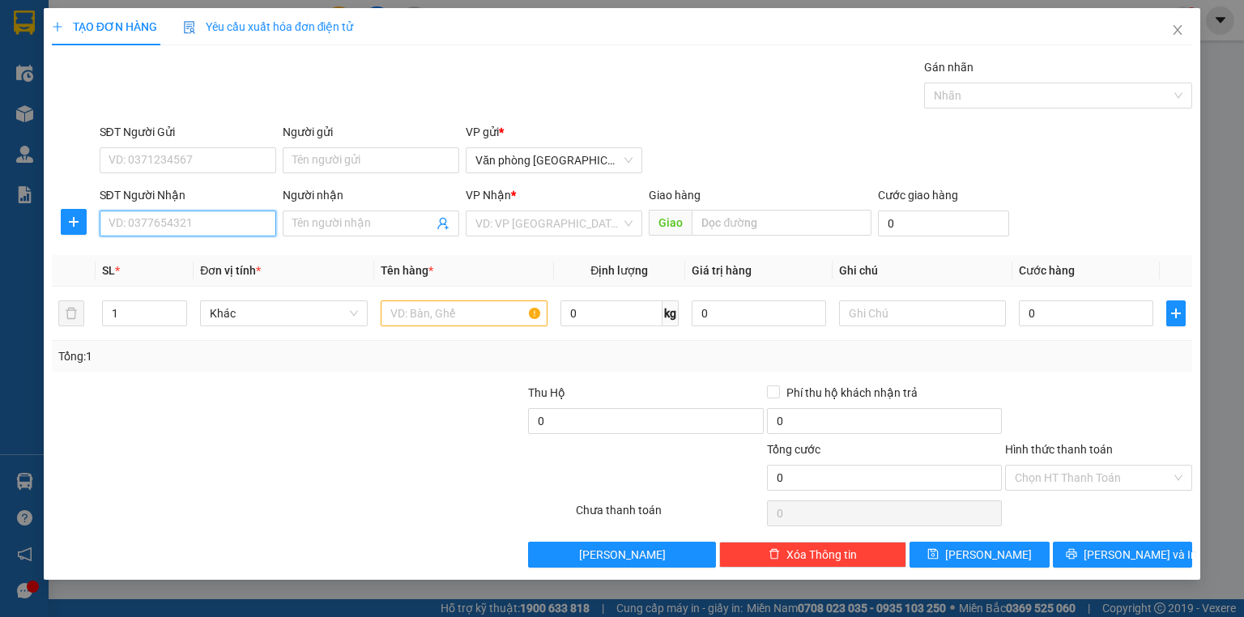
click at [202, 212] on input "SĐT Người Nhận" at bounding box center [188, 224] width 177 height 26
click at [202, 250] on div "0816583583 - NHẤT" at bounding box center [199, 255] width 181 height 18
type input "0816583583"
type input "NHẤT"
type input "50.000"
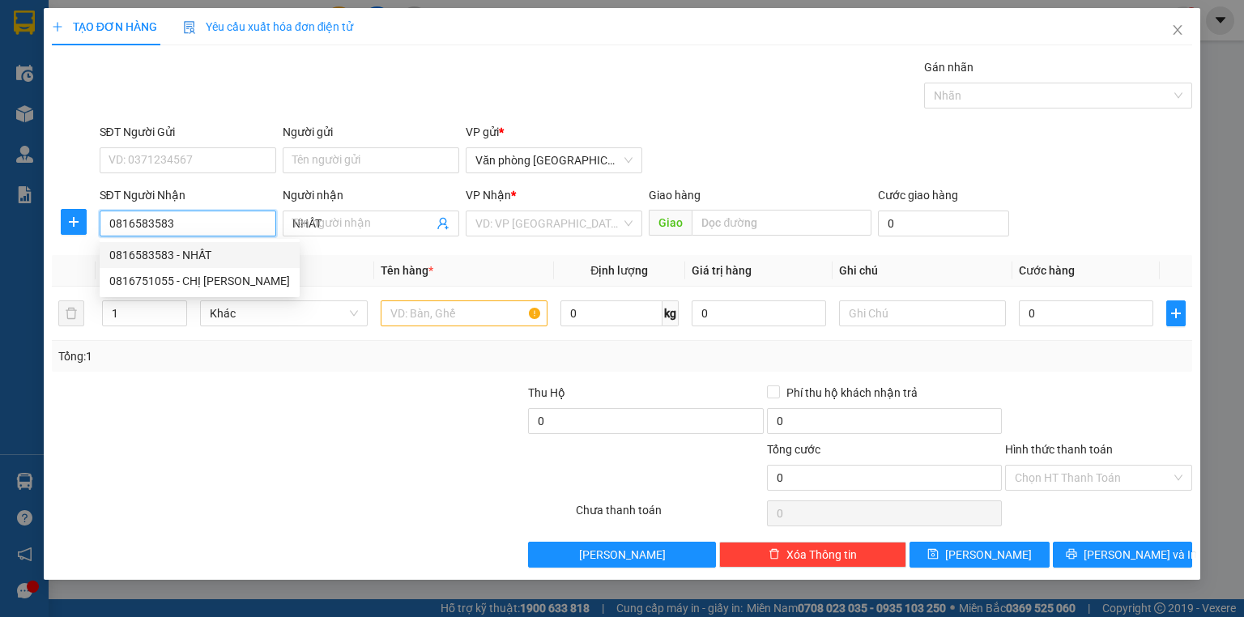
type input "50.000"
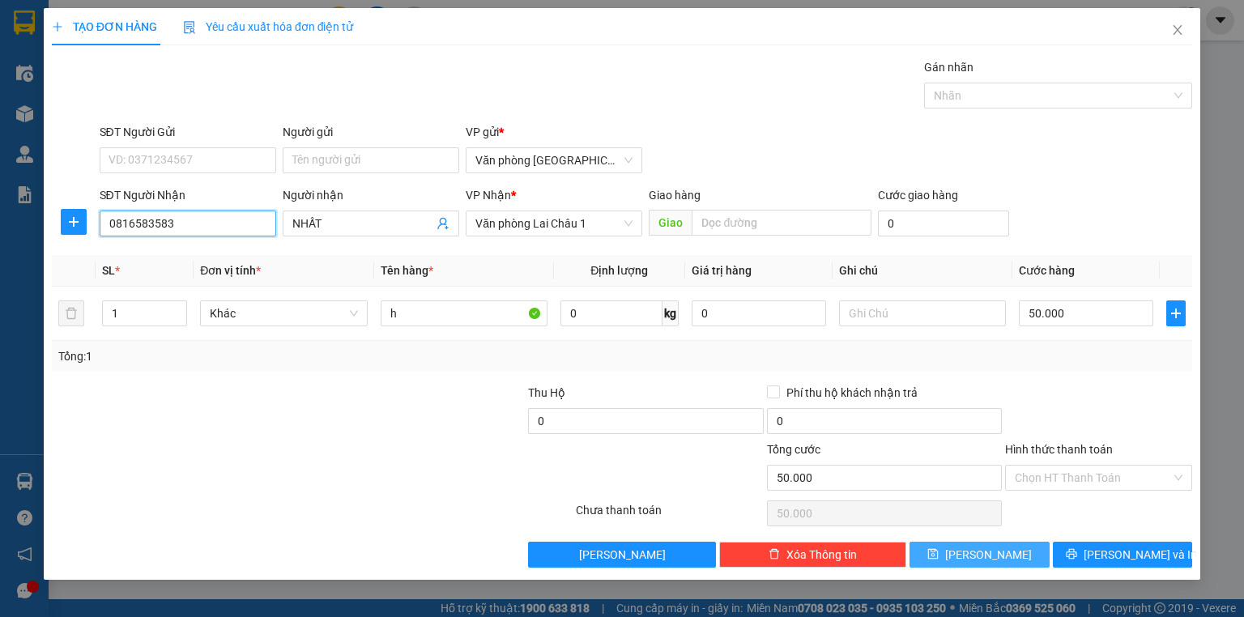
type input "0816583583"
click at [974, 547] on button "[PERSON_NAME]" at bounding box center [980, 555] width 140 height 26
type input "0"
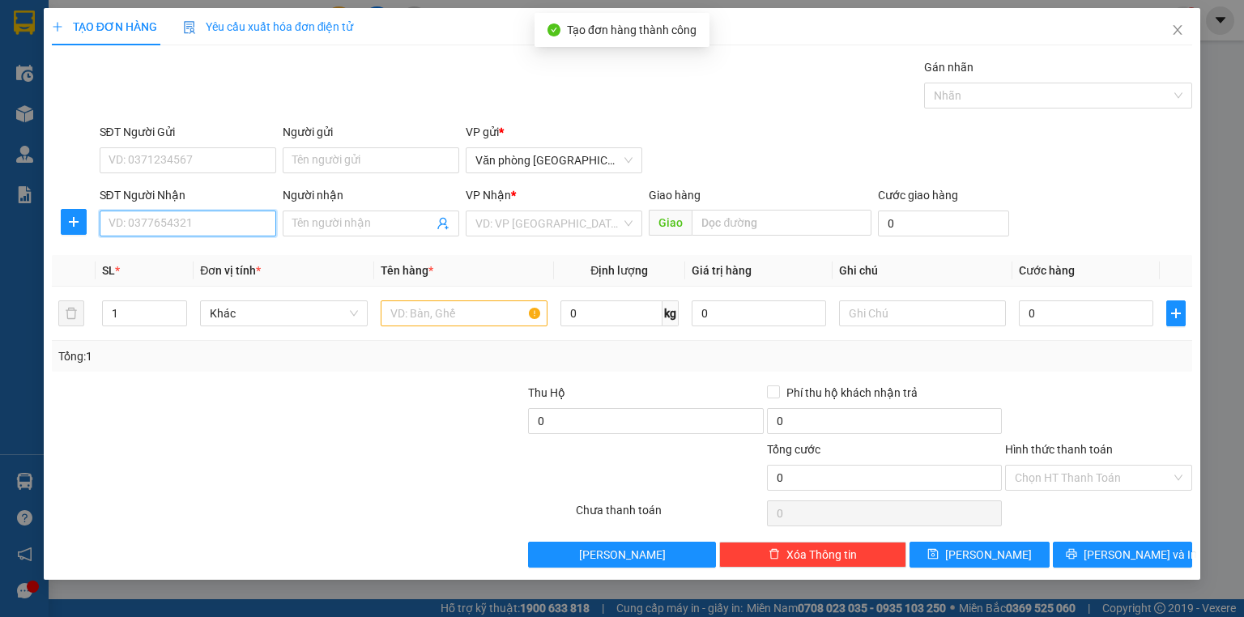
click at [228, 229] on input "SĐT Người Nhận" at bounding box center [188, 224] width 177 height 26
click at [192, 261] on div "0987546774 - CHỊ HƯỜNG" at bounding box center [187, 255] width 157 height 18
type input "0987546774"
type input "CHỊ HƯỜNG"
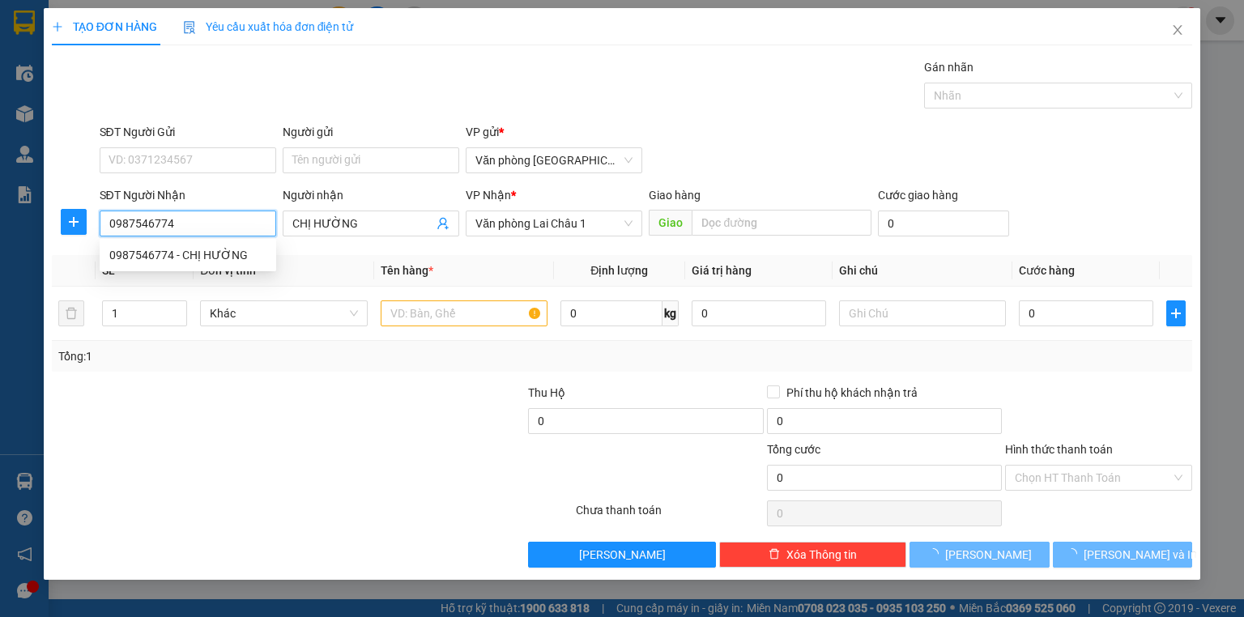
type input "150.000"
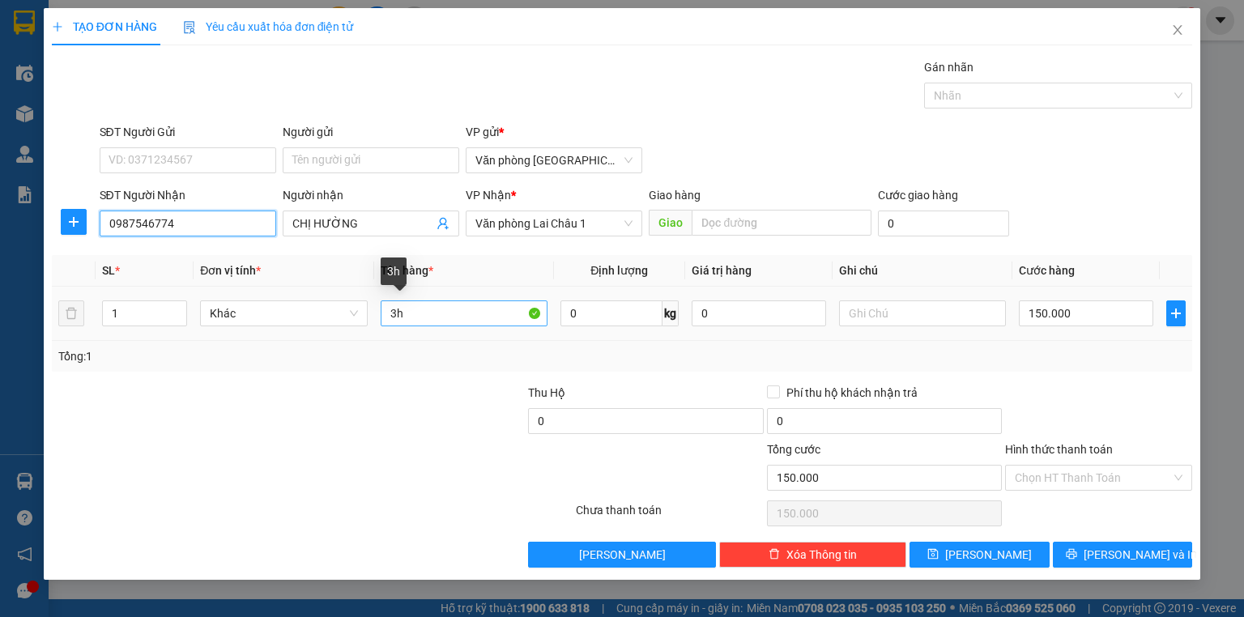
type input "0987546774"
click at [402, 311] on input "3h" at bounding box center [464, 313] width 167 height 26
type input "3"
type input "1boc"
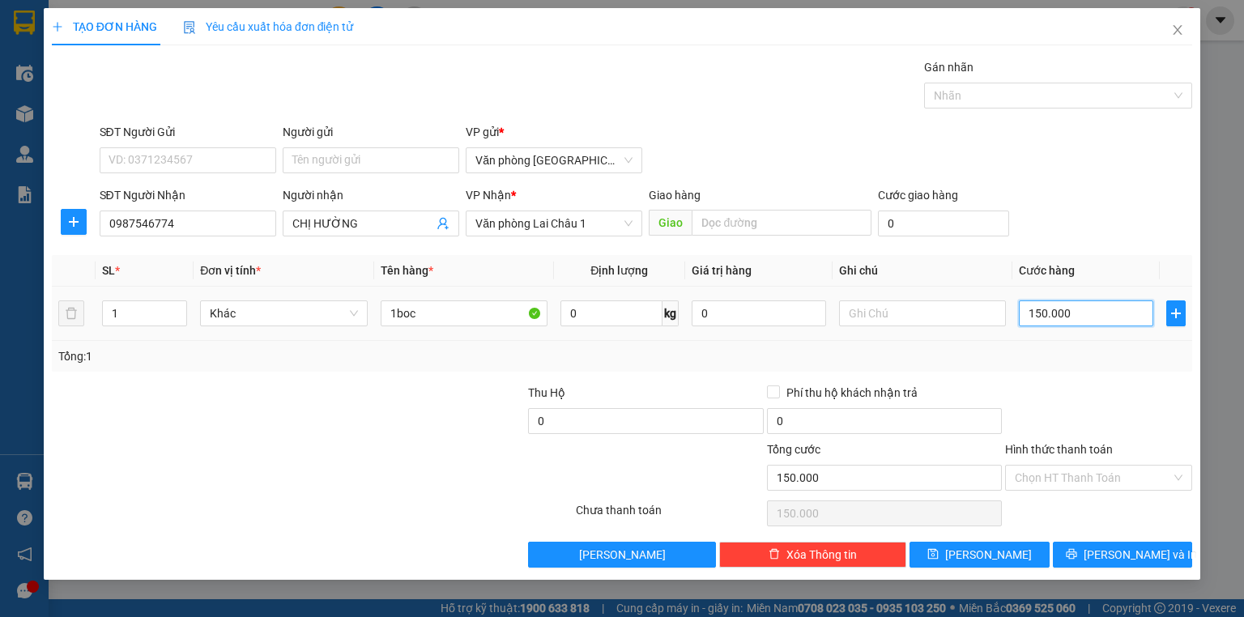
click at [1021, 311] on input "150.000" at bounding box center [1086, 313] width 134 height 26
type input "5"
type input "50"
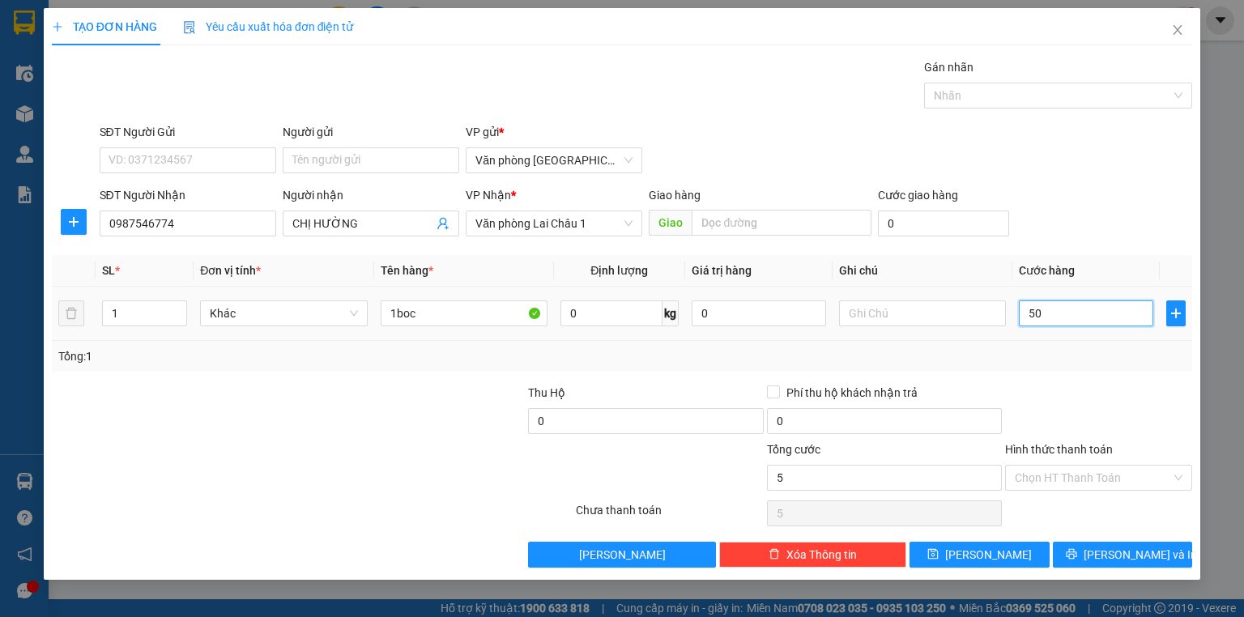
type input "50"
type input "500"
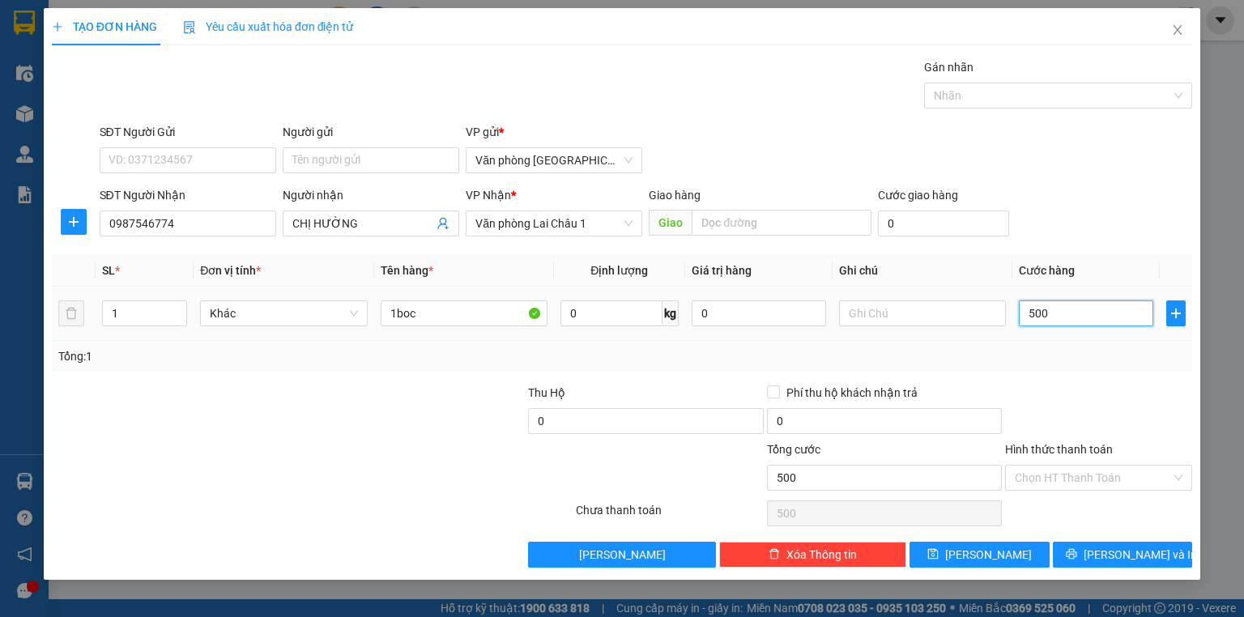
type input "5.000"
type input "50.000"
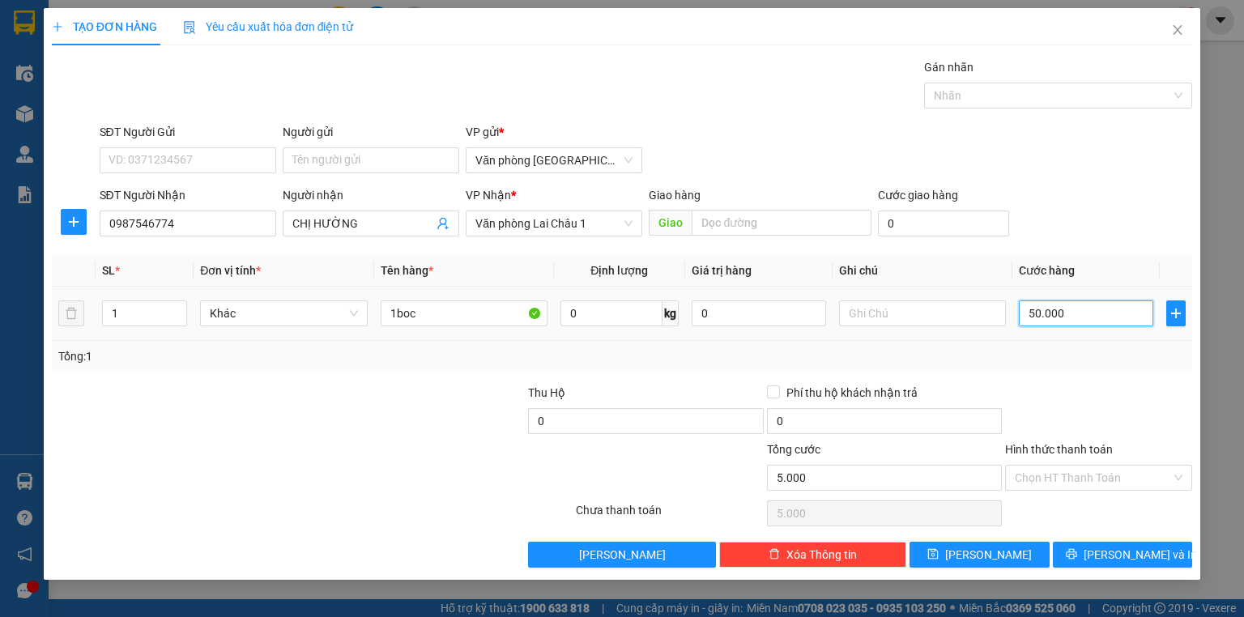
type input "50.000"
click at [939, 549] on icon "save" at bounding box center [932, 553] width 11 height 11
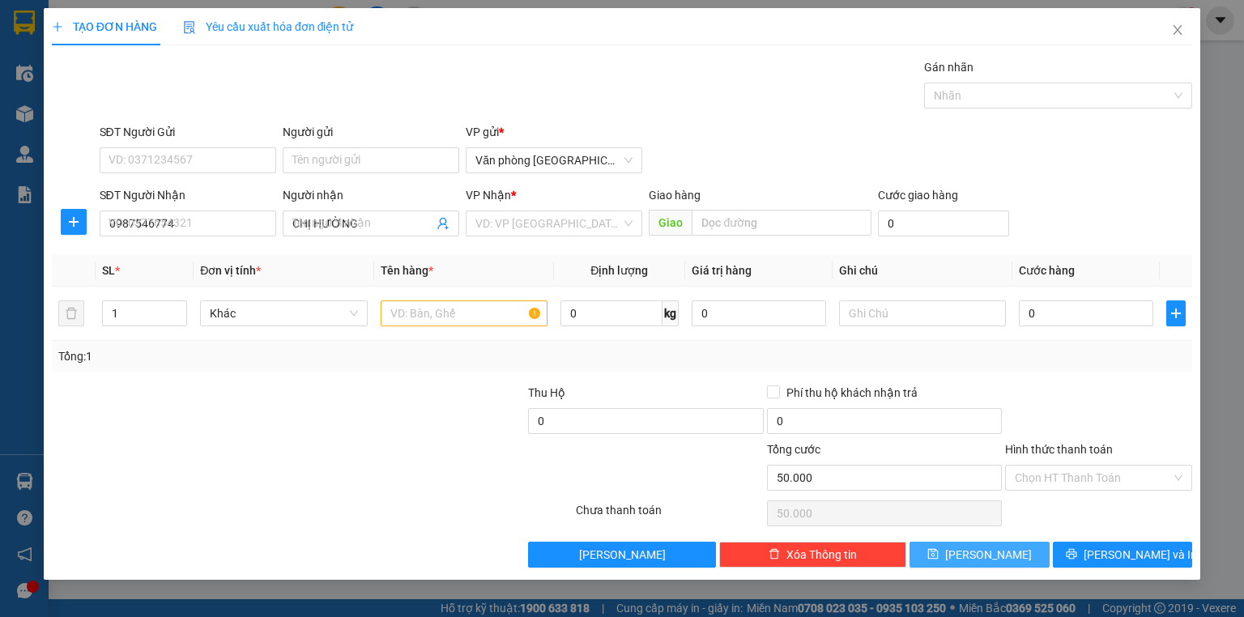
type input "0"
click at [1172, 36] on icon "close" at bounding box center [1177, 29] width 13 height 13
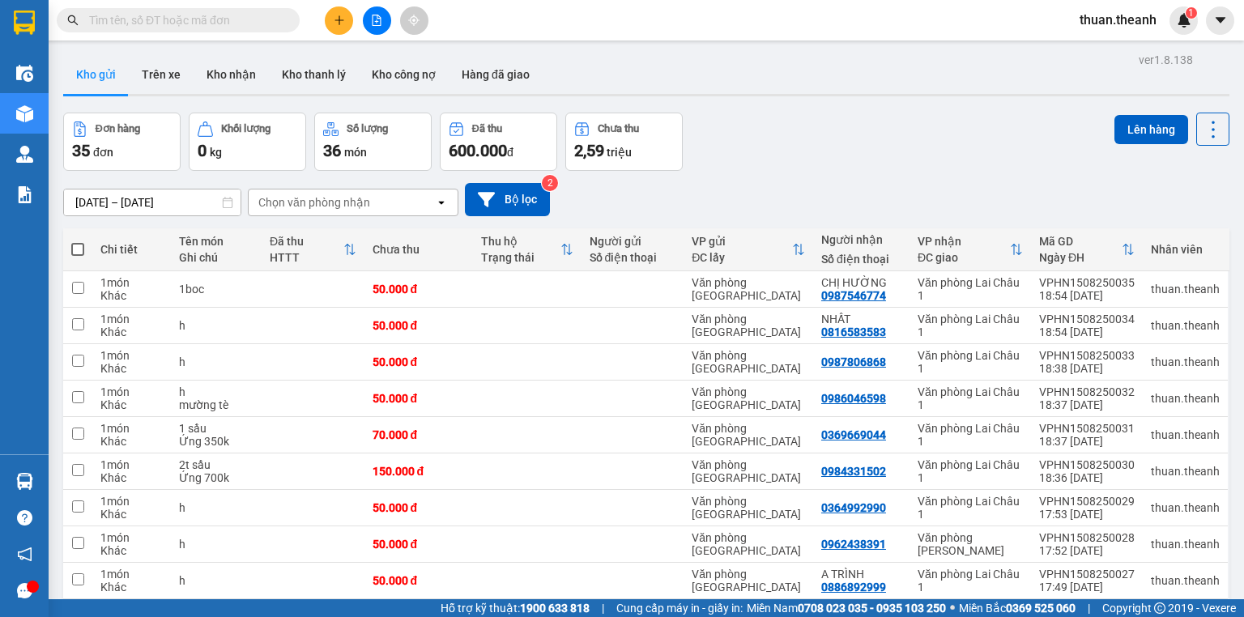
click at [76, 245] on span at bounding box center [77, 249] width 13 height 13
click at [78, 241] on input "checkbox" at bounding box center [78, 241] width 0 height 0
checkbox input "true"
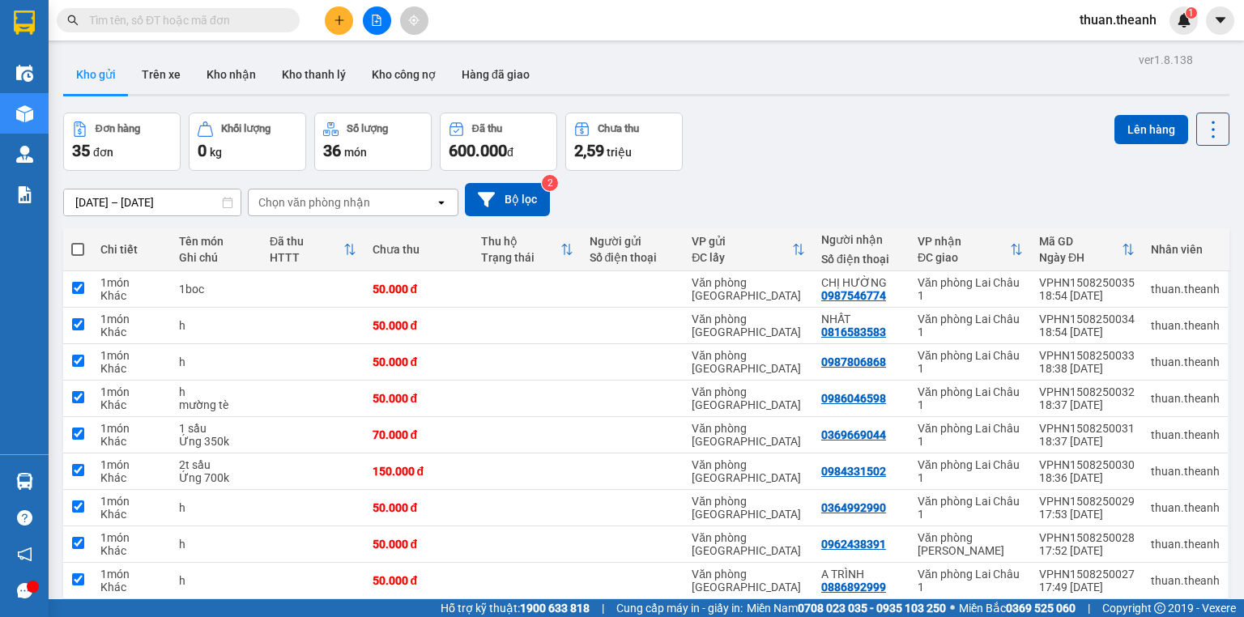
checkbox input "true"
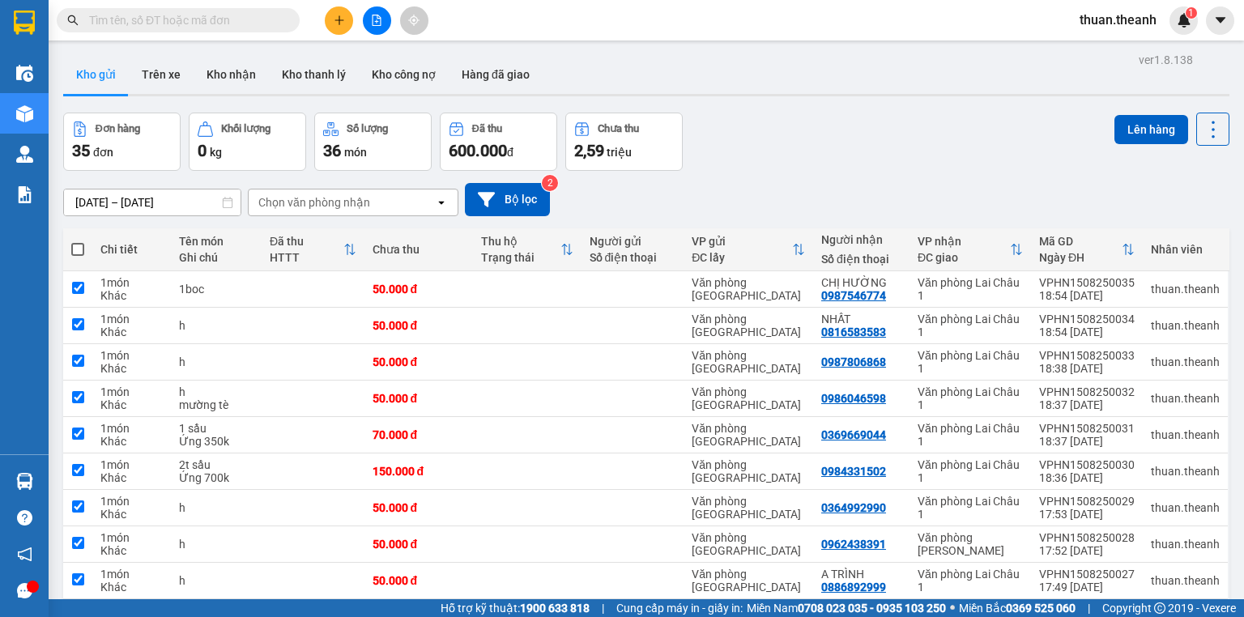
checkbox input "true"
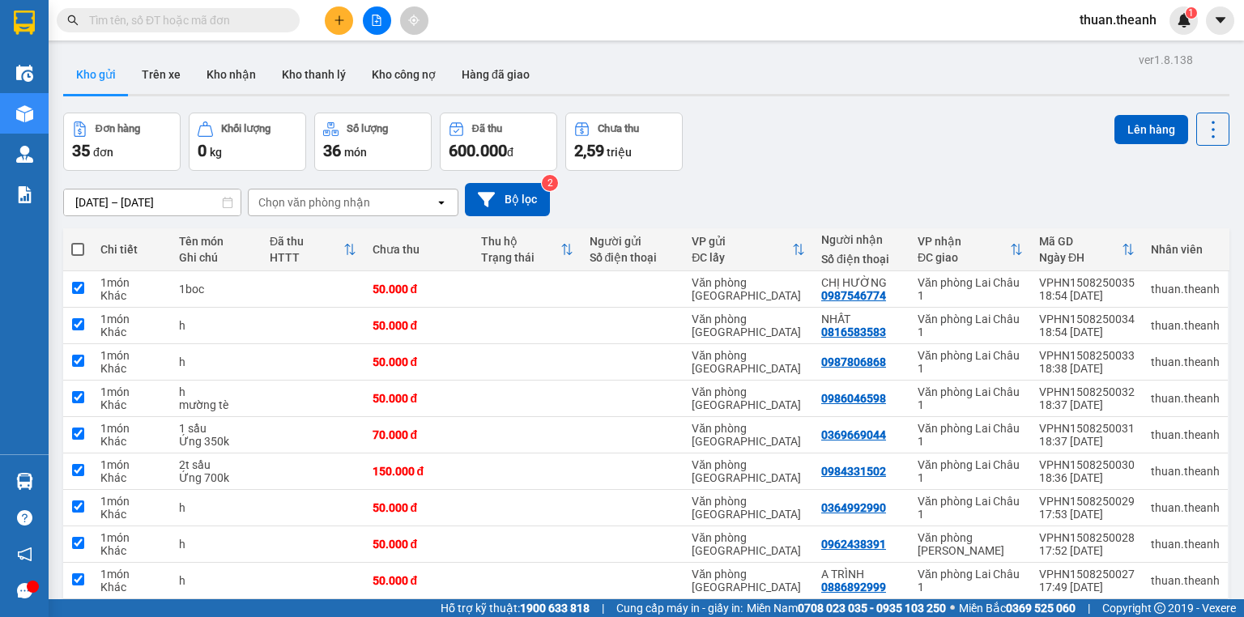
checkbox input "true"
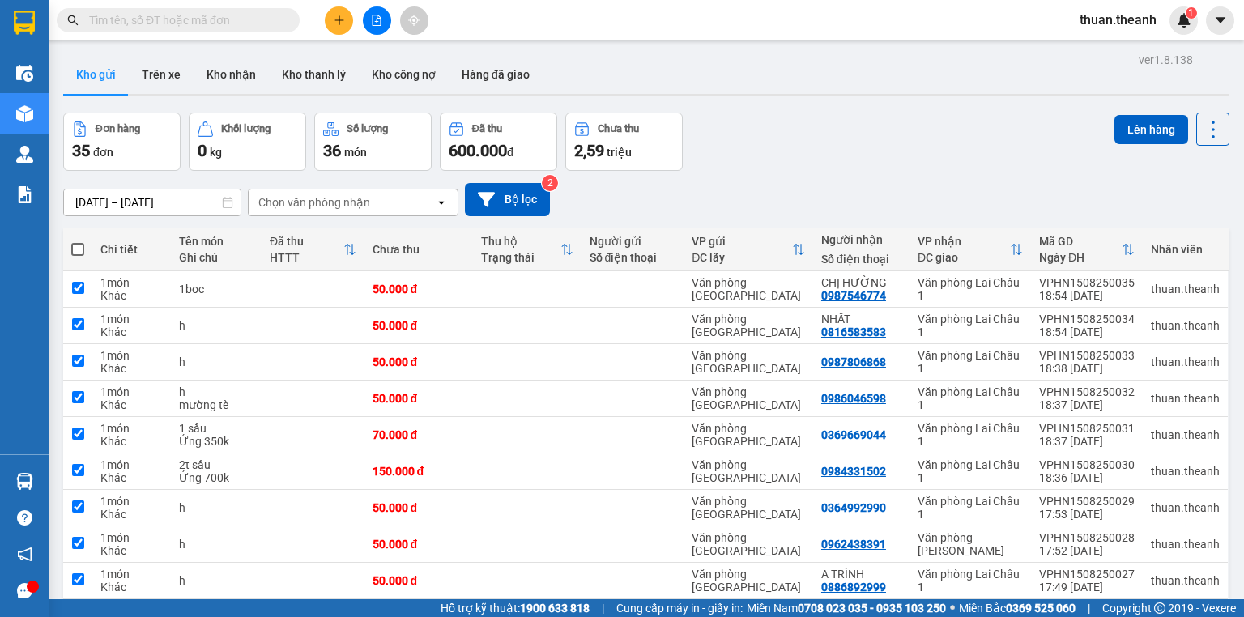
checkbox input "true"
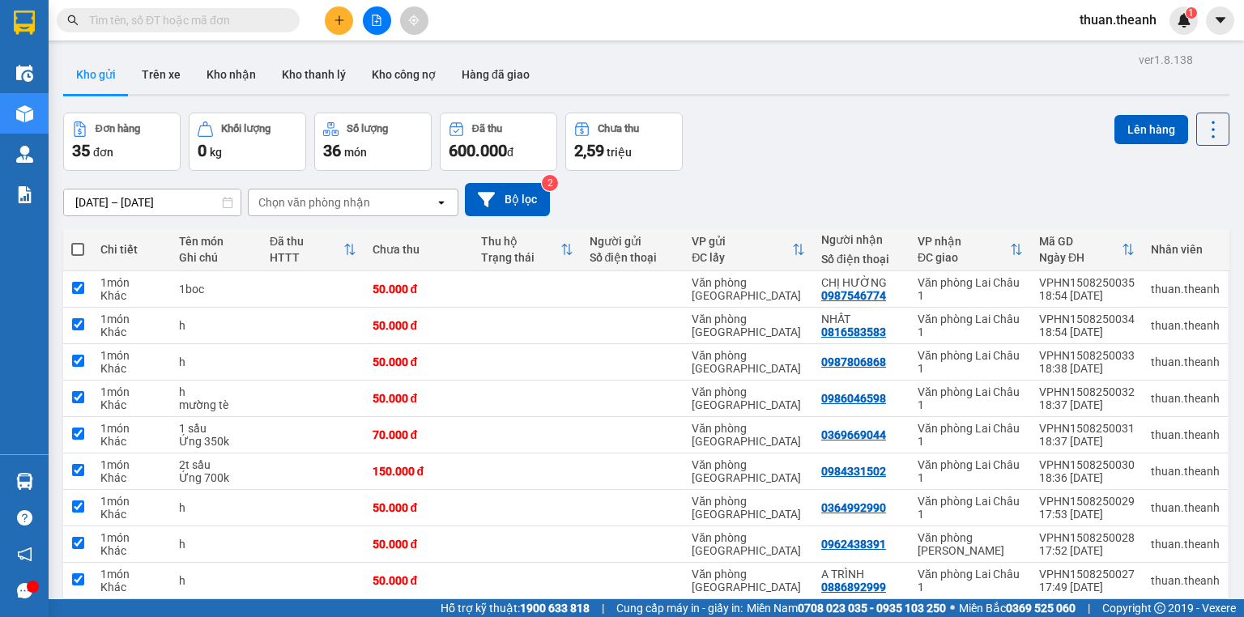
checkbox input "true"
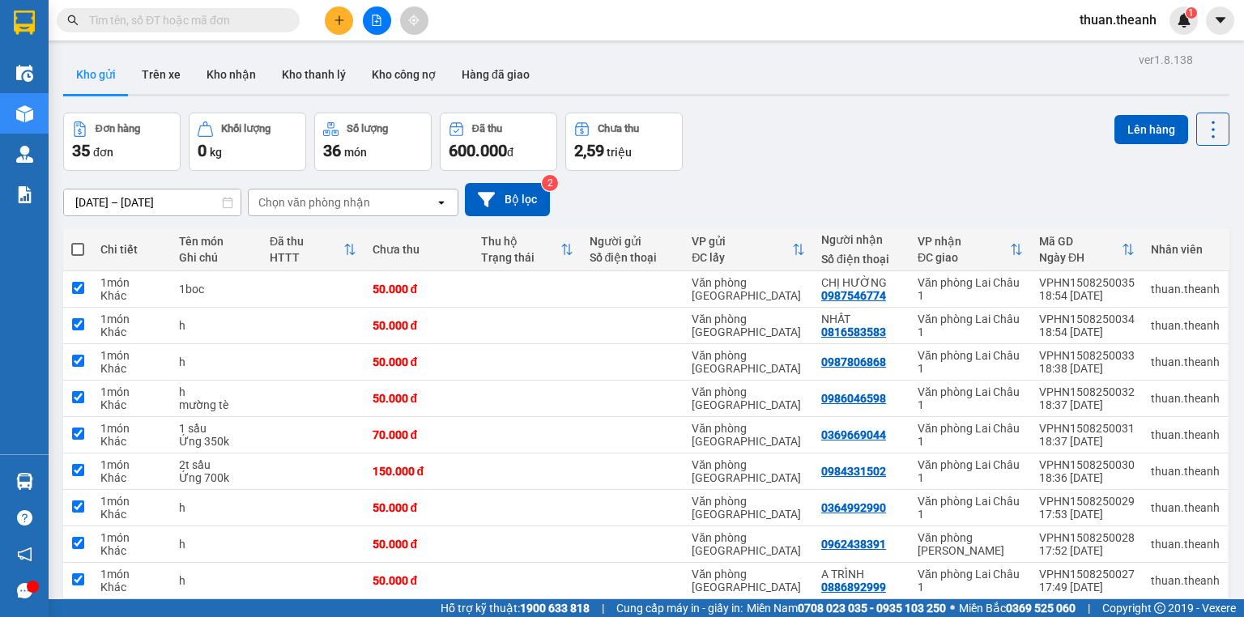
checkbox input "true"
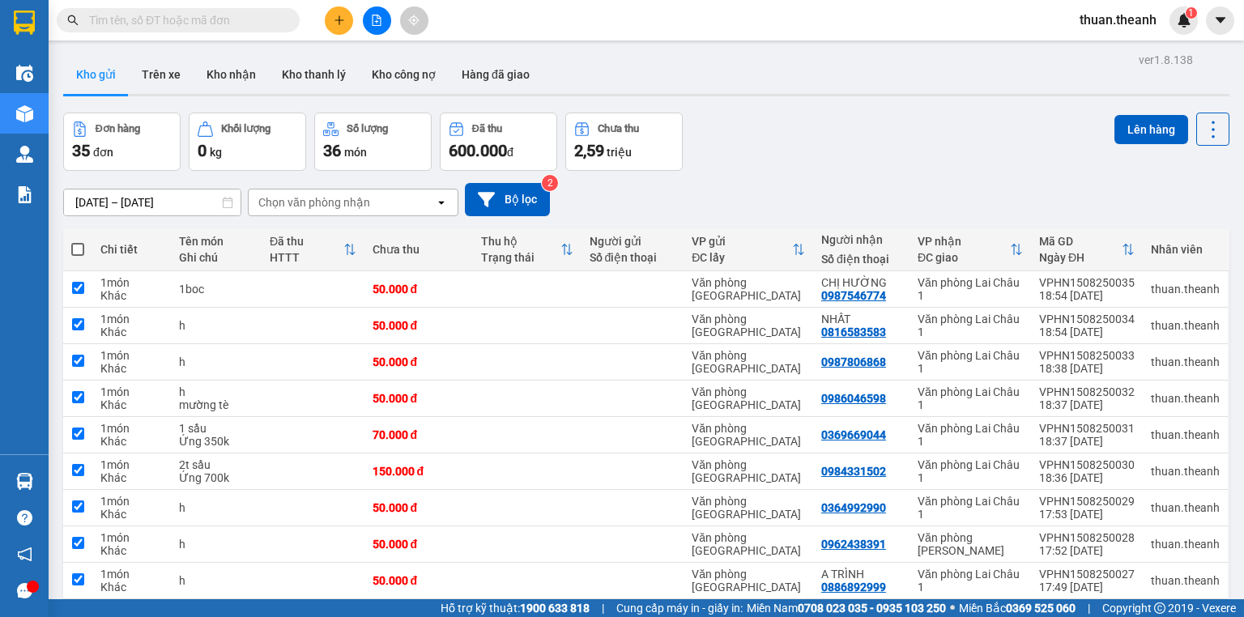
checkbox input "true"
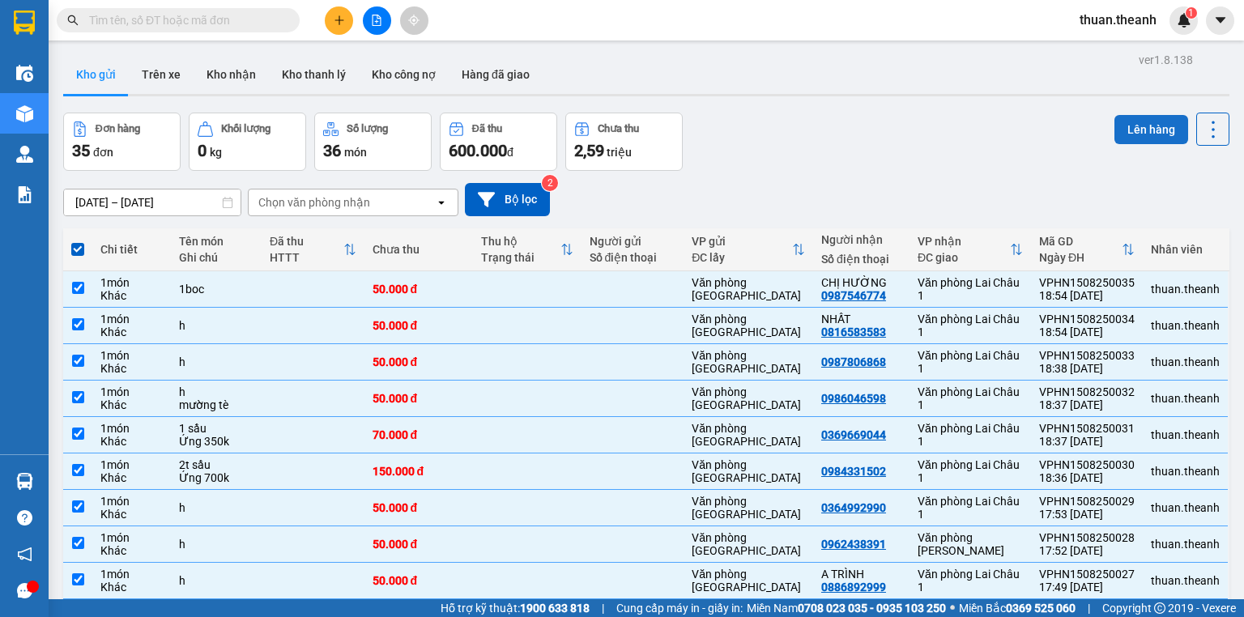
click at [1151, 129] on button "Lên hàng" at bounding box center [1151, 129] width 74 height 29
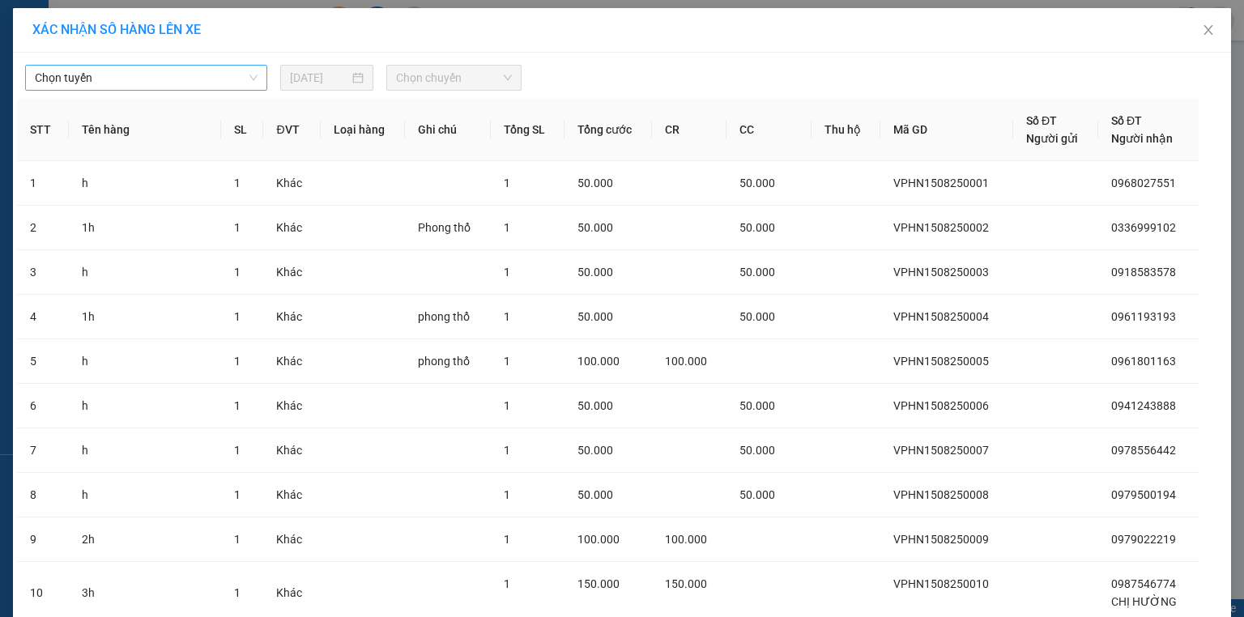
click at [83, 81] on span "Chọn tuyến" at bounding box center [146, 78] width 223 height 24
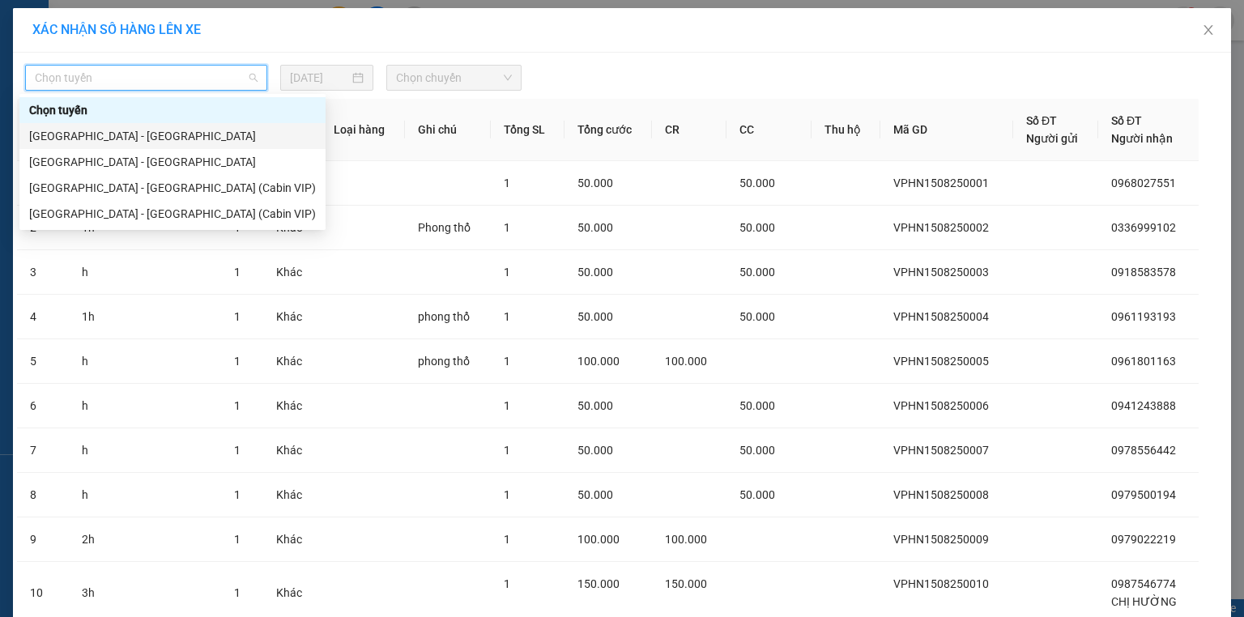
click at [94, 135] on div "[GEOGRAPHIC_DATA] - [GEOGRAPHIC_DATA]" at bounding box center [172, 136] width 287 height 18
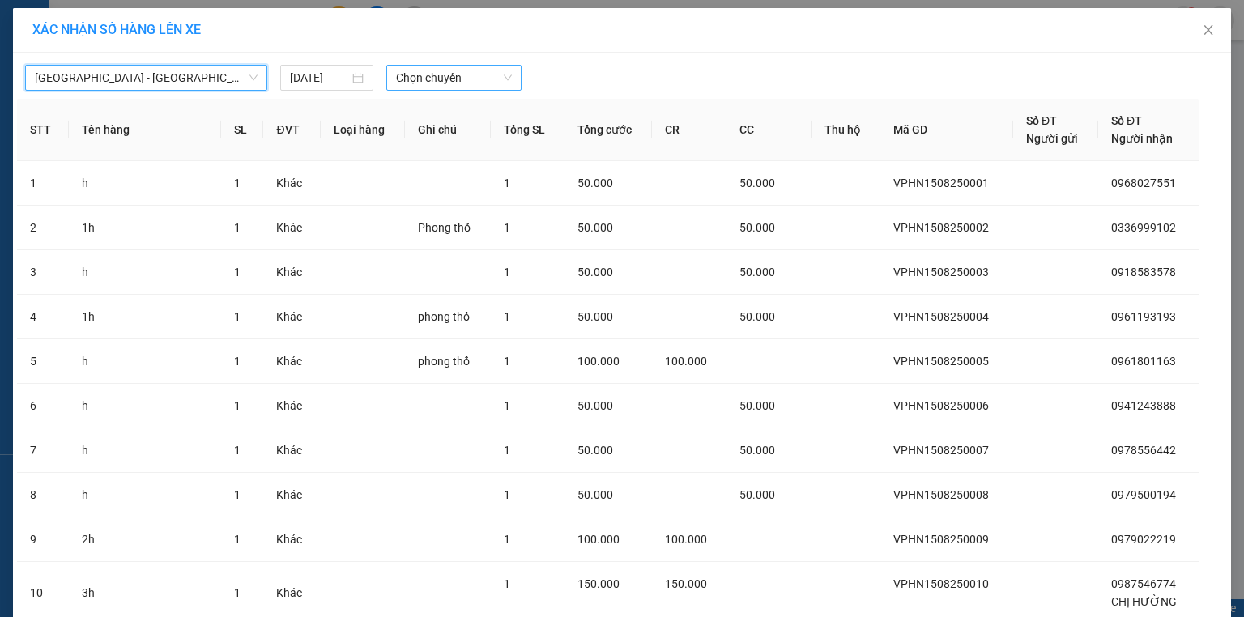
click at [432, 87] on span "Chọn chuyến" at bounding box center [454, 78] width 117 height 24
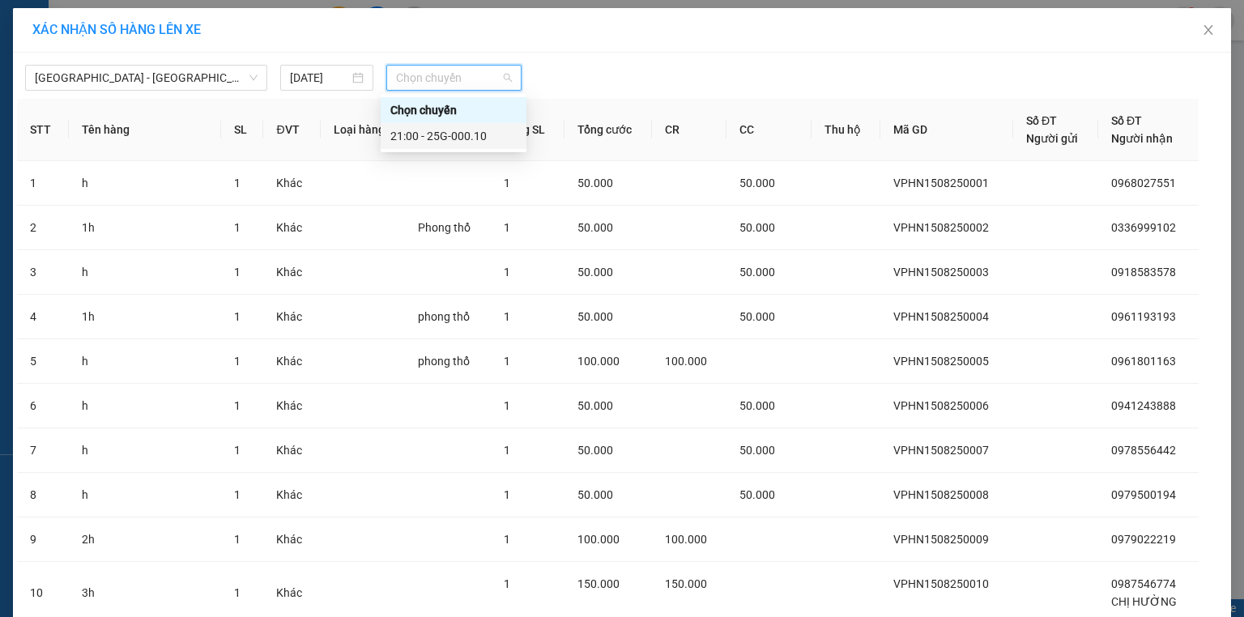
click at [453, 133] on div "21:00 - 25G-000.10" at bounding box center [453, 136] width 126 height 18
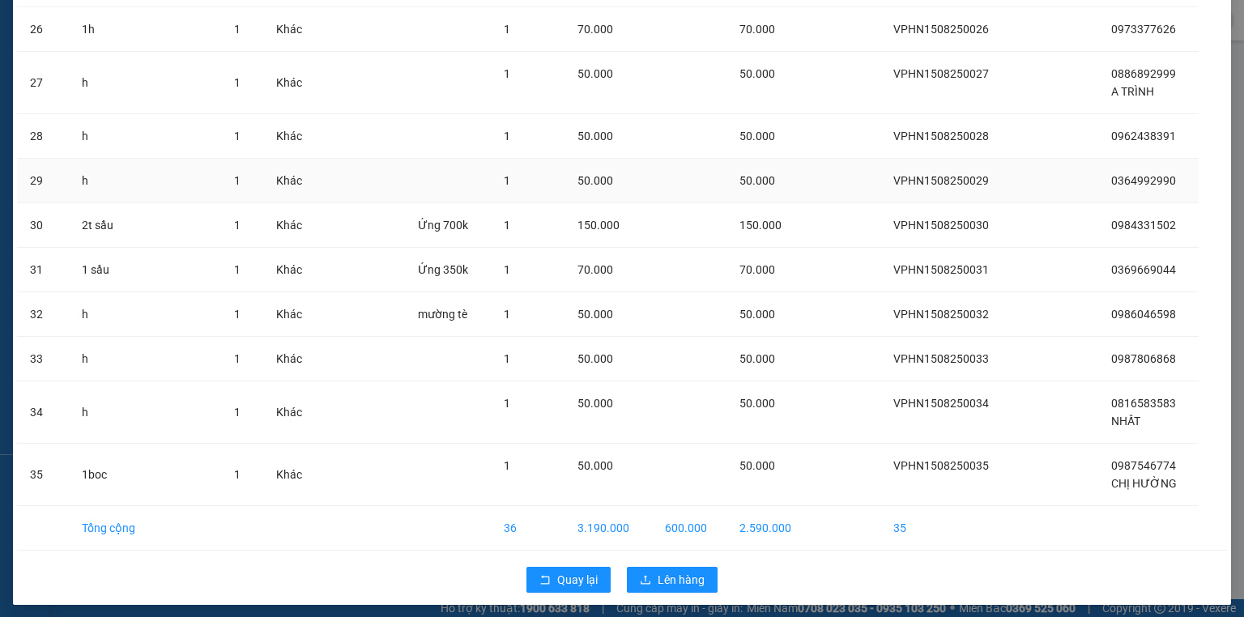
scroll to position [1296, 0]
click at [684, 570] on span "Lên hàng" at bounding box center [681, 579] width 47 height 18
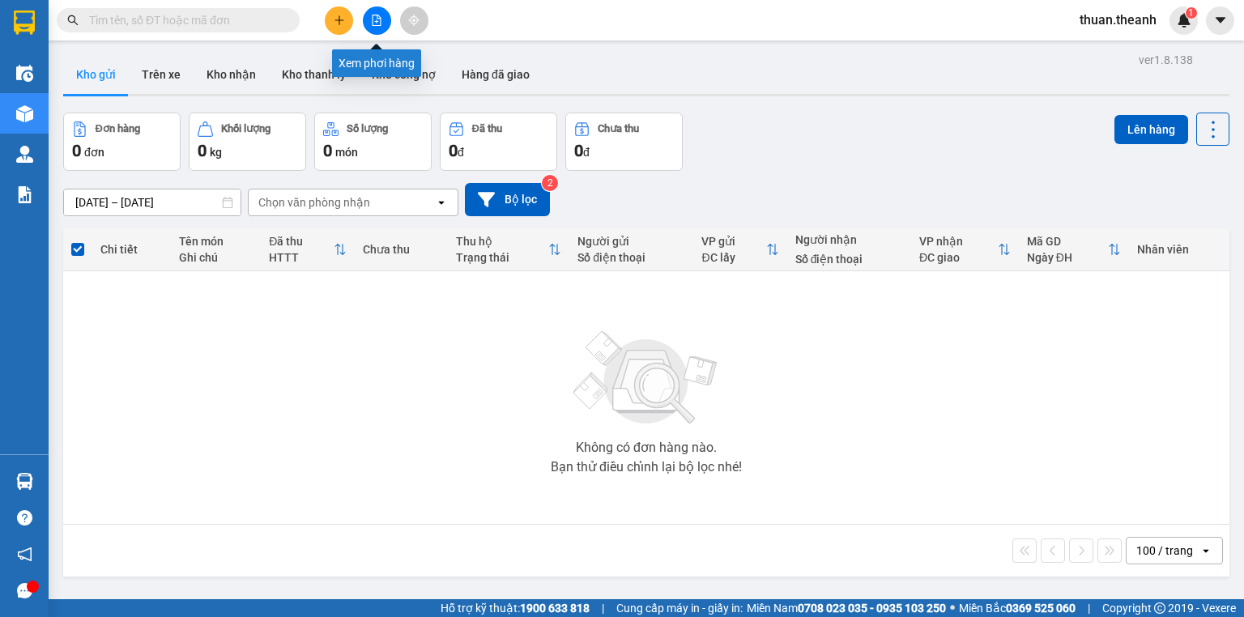
click at [384, 23] on button at bounding box center [377, 20] width 28 height 28
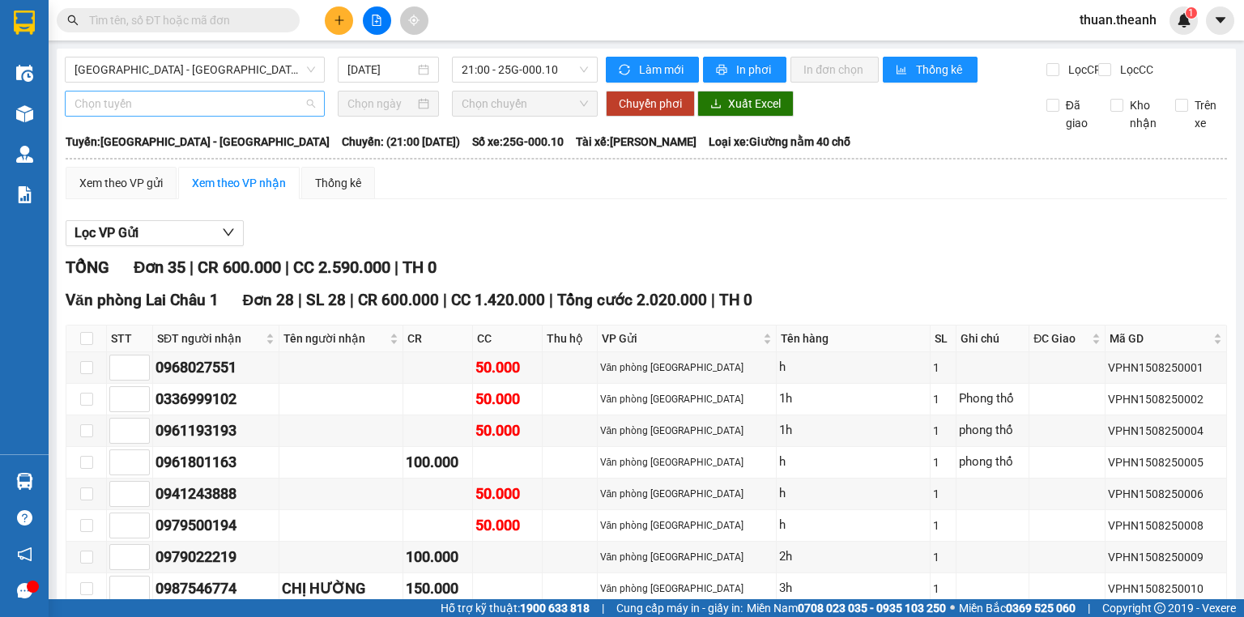
click at [133, 111] on span "Chọn tuyến" at bounding box center [195, 104] width 241 height 24
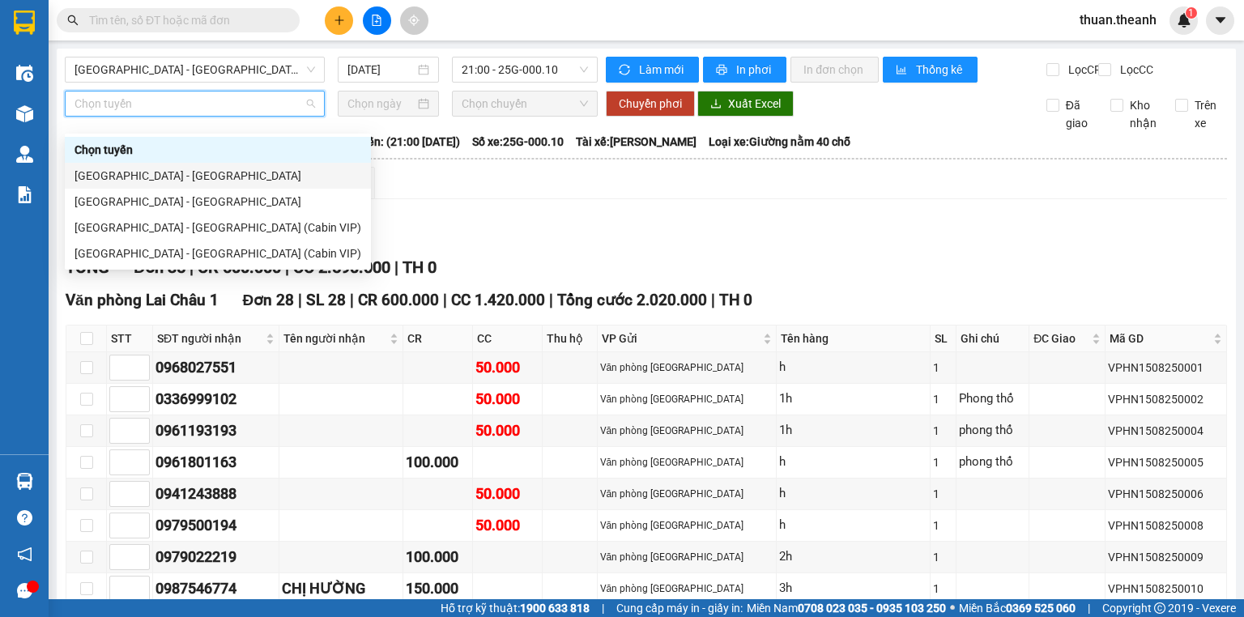
click at [143, 182] on div "[GEOGRAPHIC_DATA] - [GEOGRAPHIC_DATA]" at bounding box center [218, 176] width 287 height 18
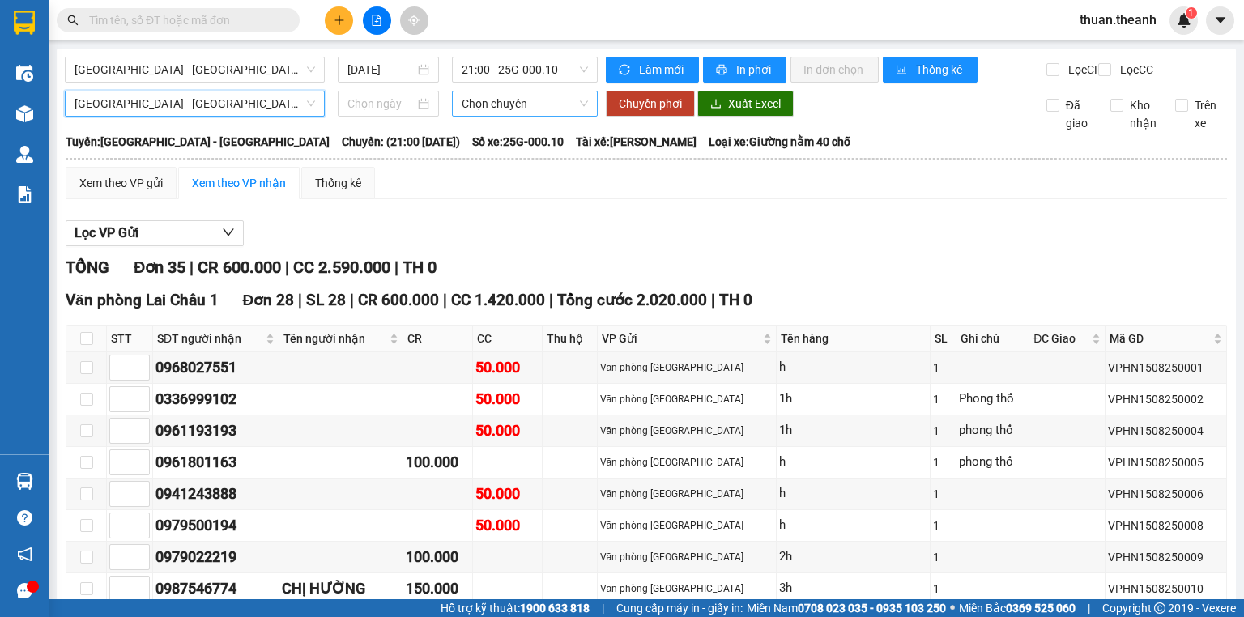
click at [493, 116] on span "Chọn chuyến" at bounding box center [525, 104] width 127 height 24
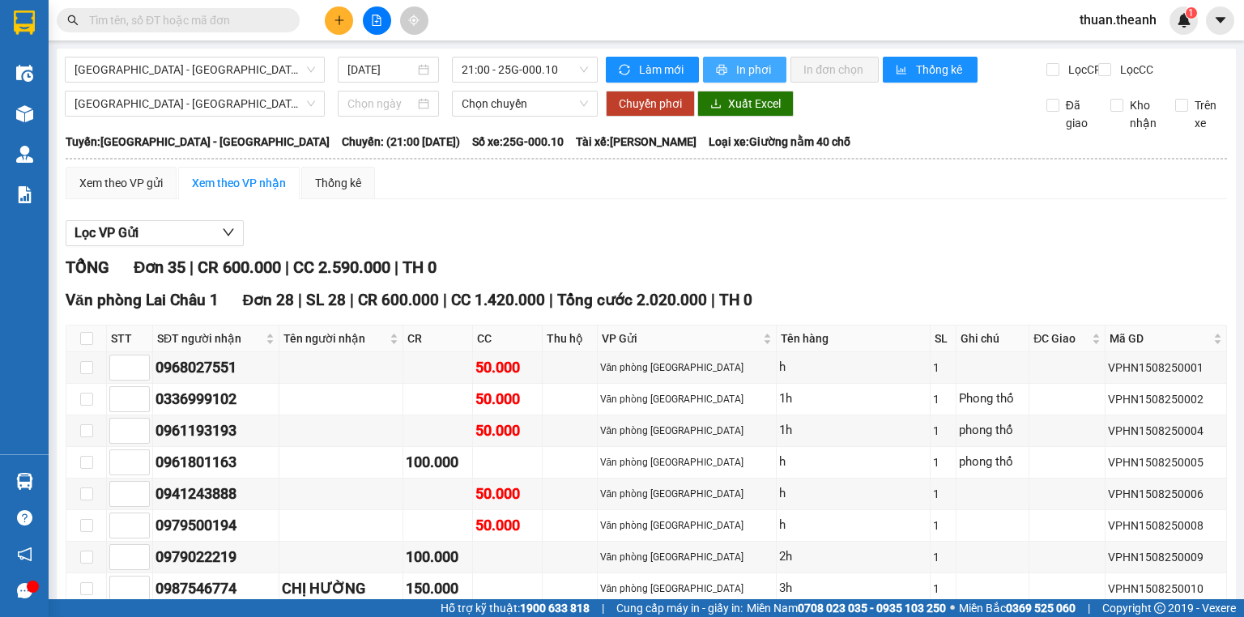
click at [736, 71] on span "In phơi" at bounding box center [754, 70] width 37 height 18
